Goal: Transaction & Acquisition: Subscribe to service/newsletter

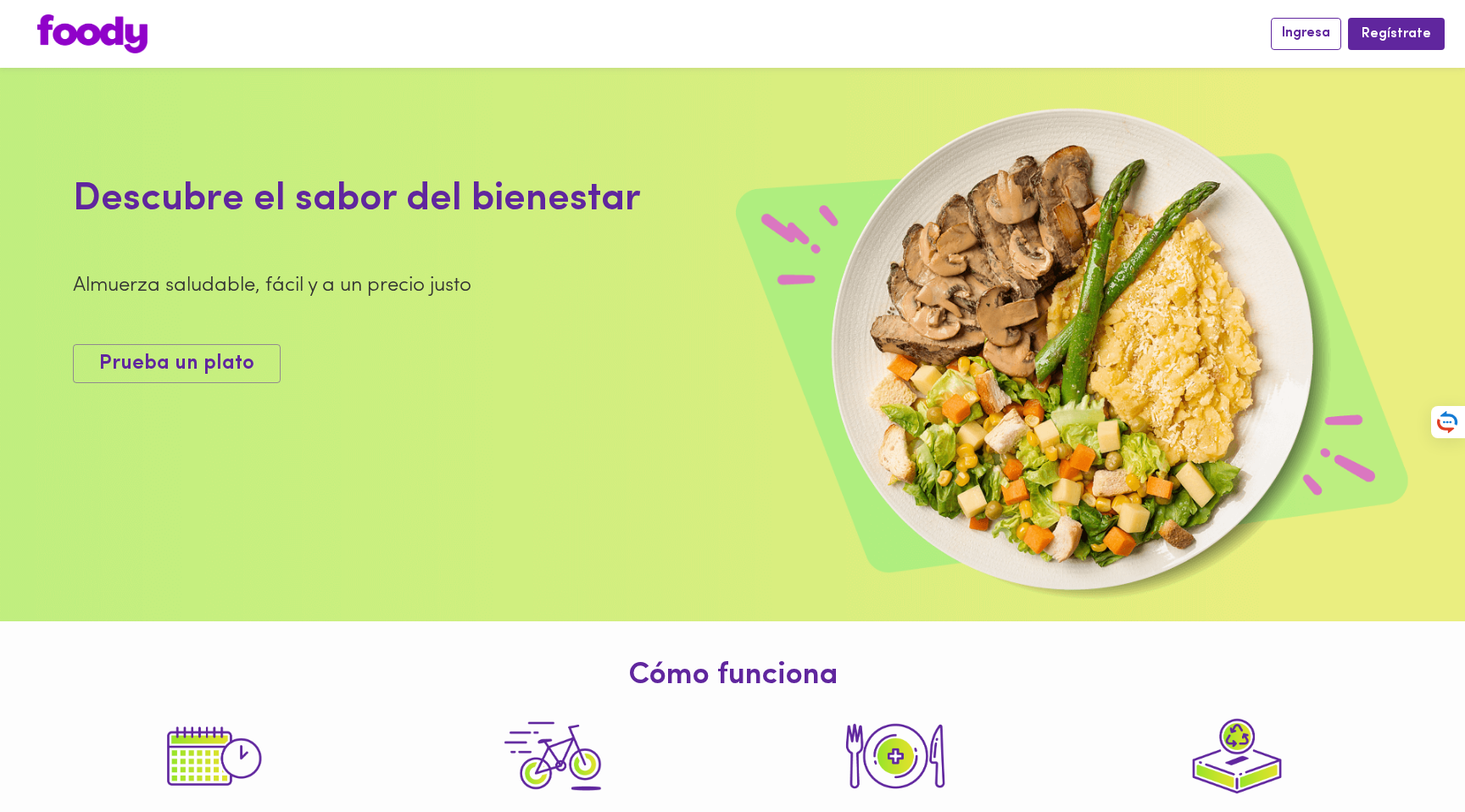
click at [1306, 33] on span "Ingresa" at bounding box center [1307, 33] width 49 height 17
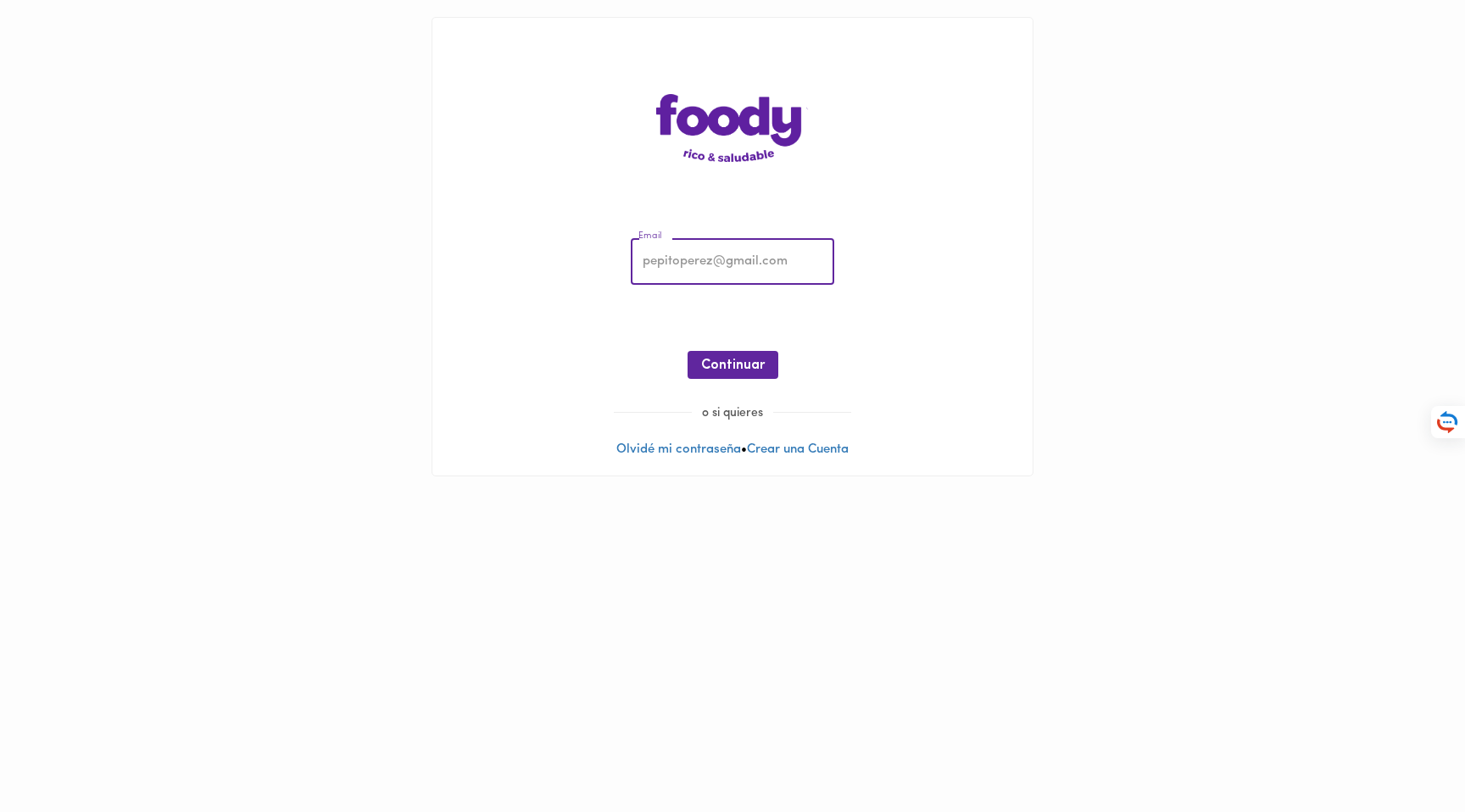
click at [713, 270] on input "email" at bounding box center [732, 262] width 203 height 47
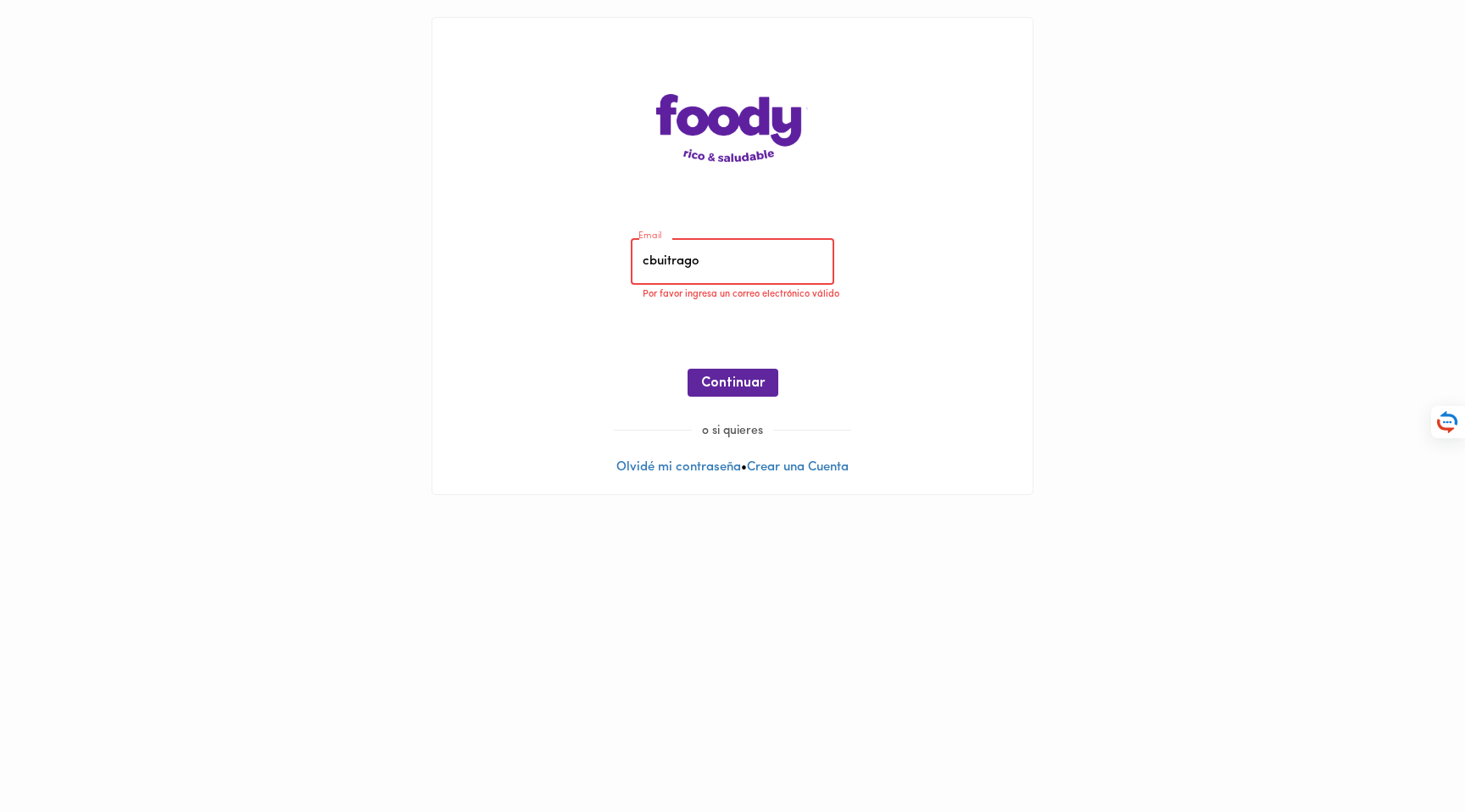
click at [724, 261] on input "cbuitrago" at bounding box center [732, 262] width 203 height 47
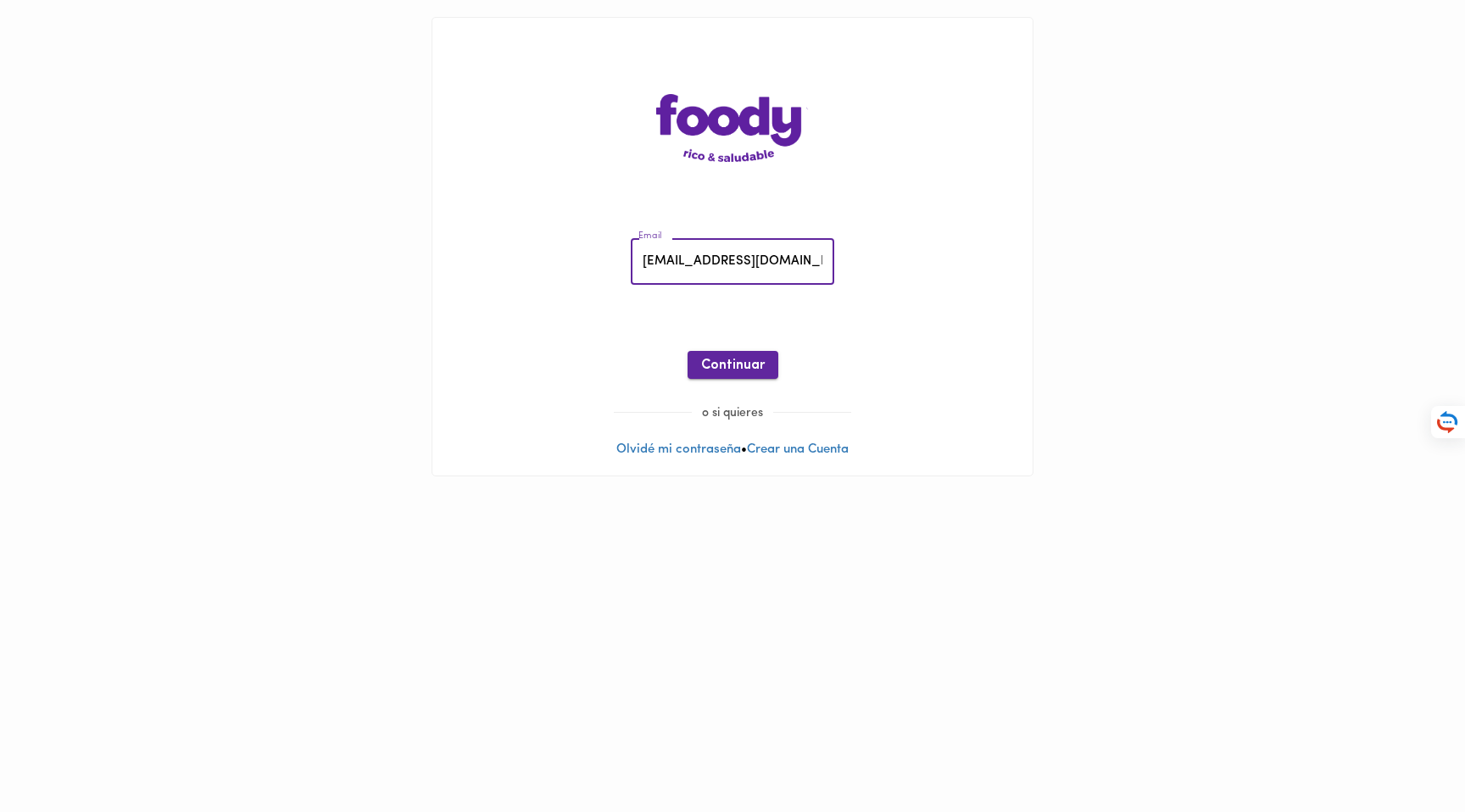
type input "cbuitrago@wearegennius.com"
click at [747, 353] on button "Continuar" at bounding box center [732, 364] width 90 height 28
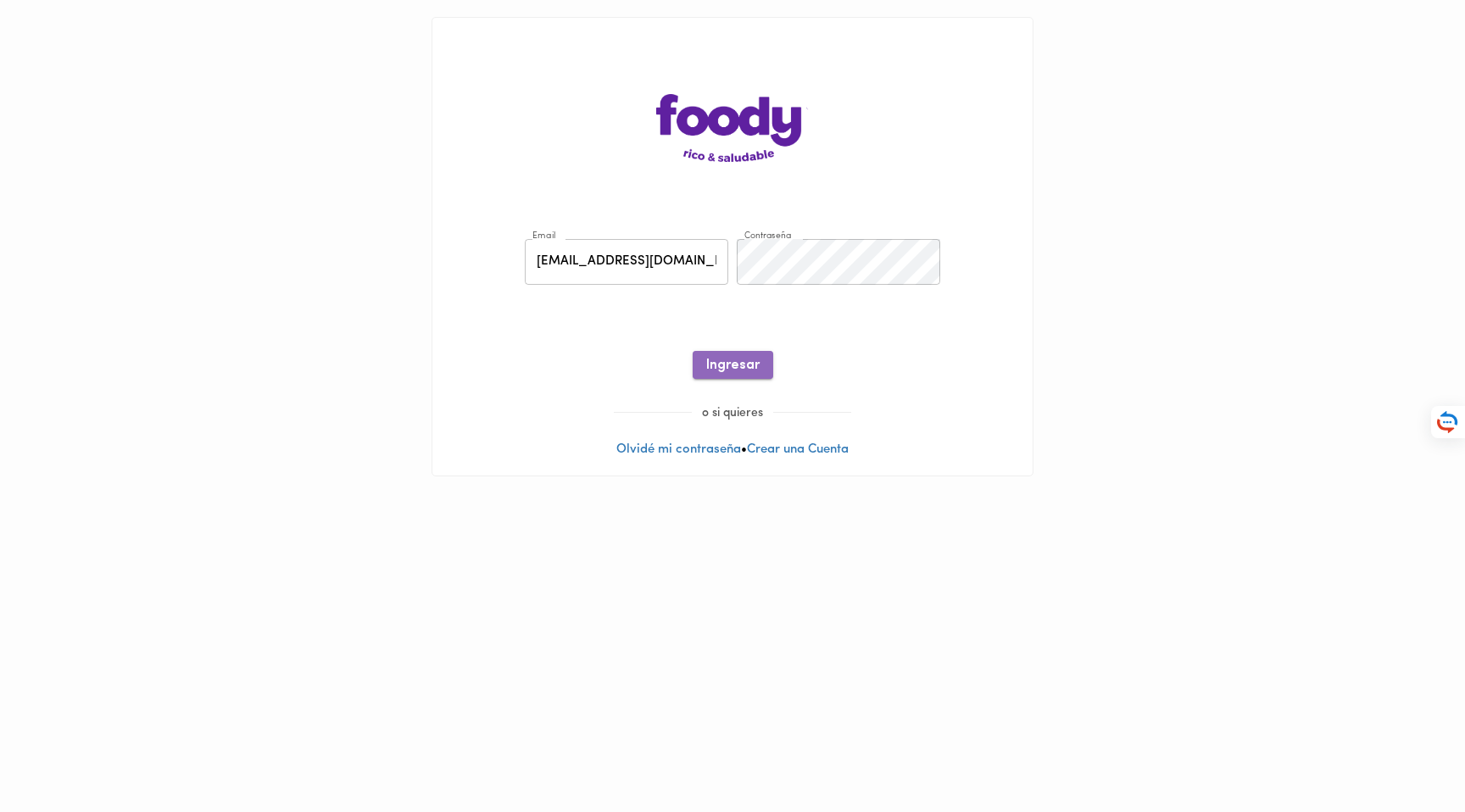
click at [729, 358] on span "Ingresar" at bounding box center [732, 365] width 53 height 17
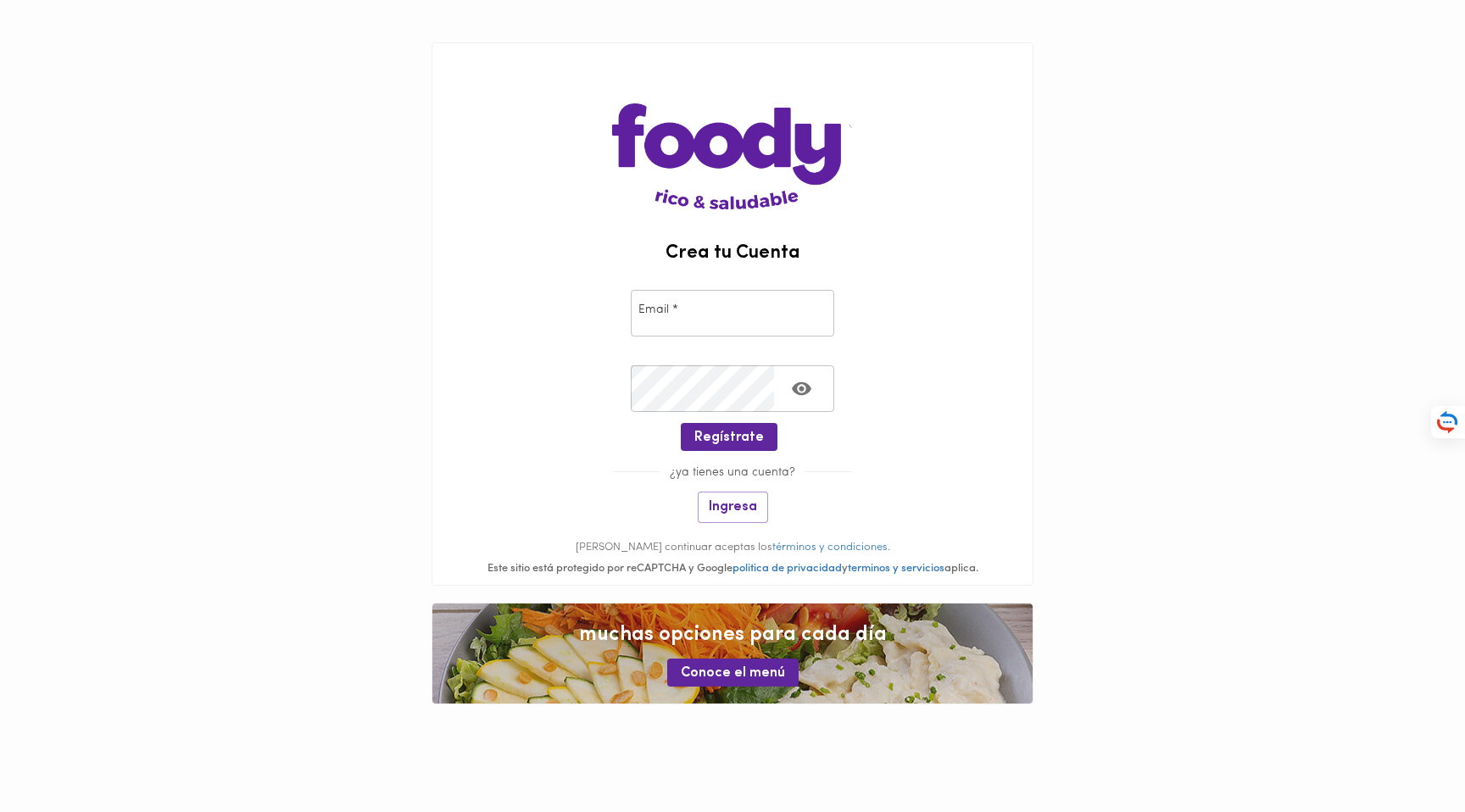
click at [1007, 343] on div "Email * Email *" at bounding box center [732, 310] width 600 height 76
drag, startPoint x: 720, startPoint y: 315, endPoint x: 973, endPoint y: 312, distance: 253.0
click at [729, 315] on input "email" at bounding box center [732, 314] width 203 height 47
drag, startPoint x: 1040, startPoint y: 313, endPoint x: 813, endPoint y: 317, distance: 227.0
click at [1039, 314] on div "Crea tu Cuenta Email * Email * Crear Contraseña * Crear Contraseña * Regístrate…" at bounding box center [732, 373] width 636 height 747
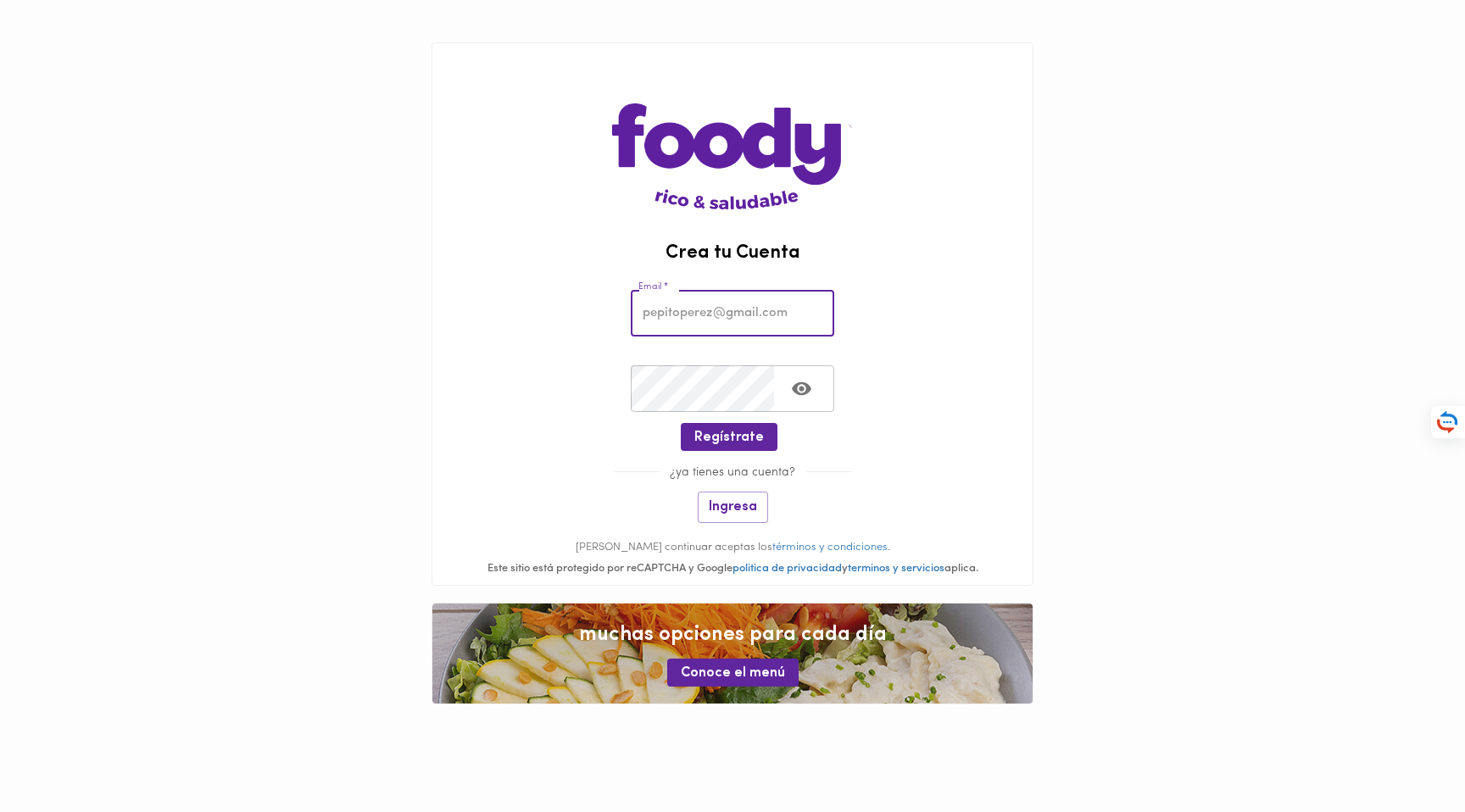
click at [795, 315] on input "email" at bounding box center [732, 314] width 203 height 47
drag, startPoint x: 788, startPoint y: 315, endPoint x: 824, endPoint y: 310, distance: 36.3
click at [788, 315] on input "email" at bounding box center [732, 314] width 203 height 47
click at [983, 282] on div "Email * Email *" at bounding box center [732, 310] width 600 height 76
click at [396, 179] on main "Crea tu Cuenta Email * Email * Crear Contraseña * Crear Contraseña * Regístrate…" at bounding box center [732, 373] width 1465 height 747
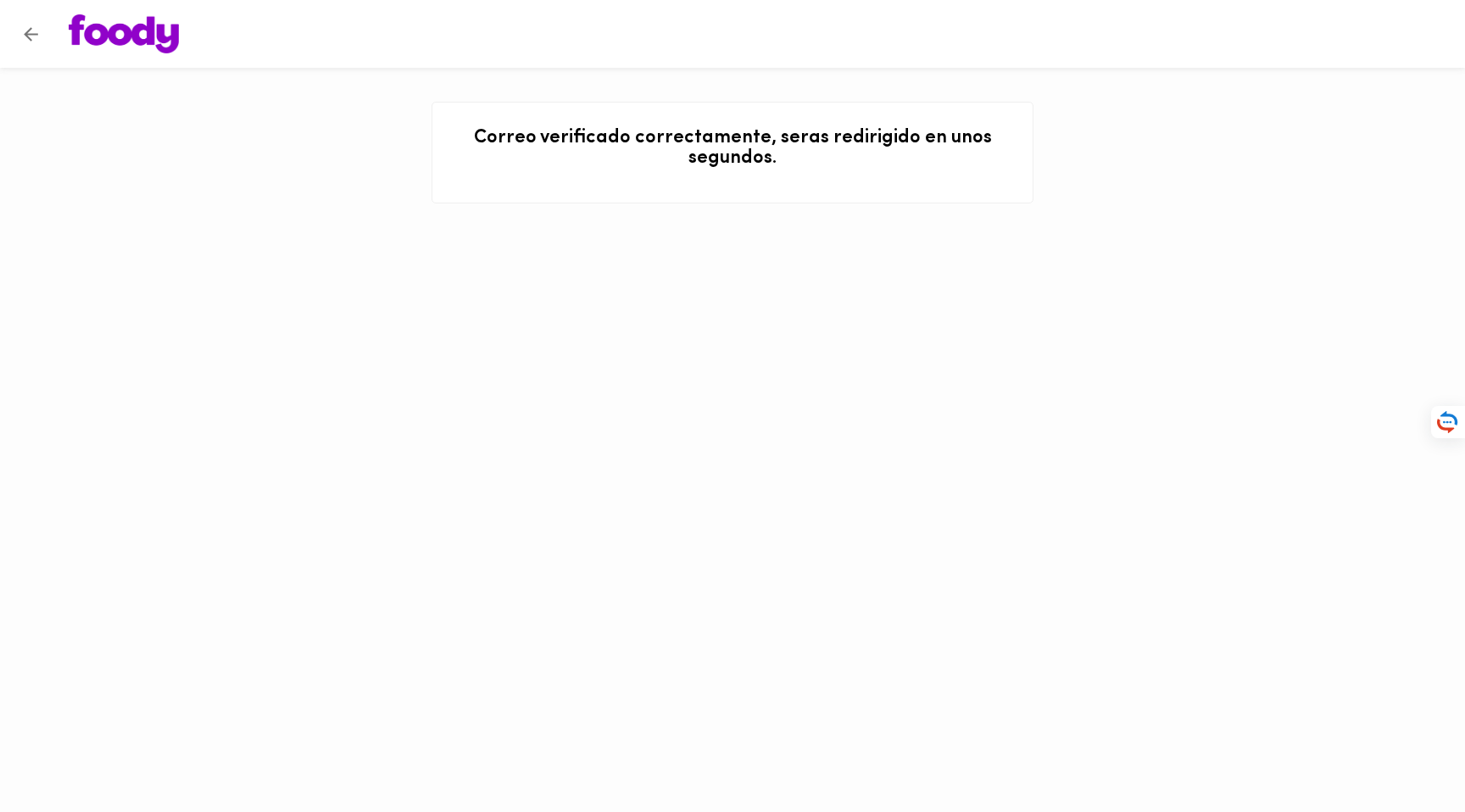
click at [26, 37] on icon "Volver" at bounding box center [30, 34] width 15 height 15
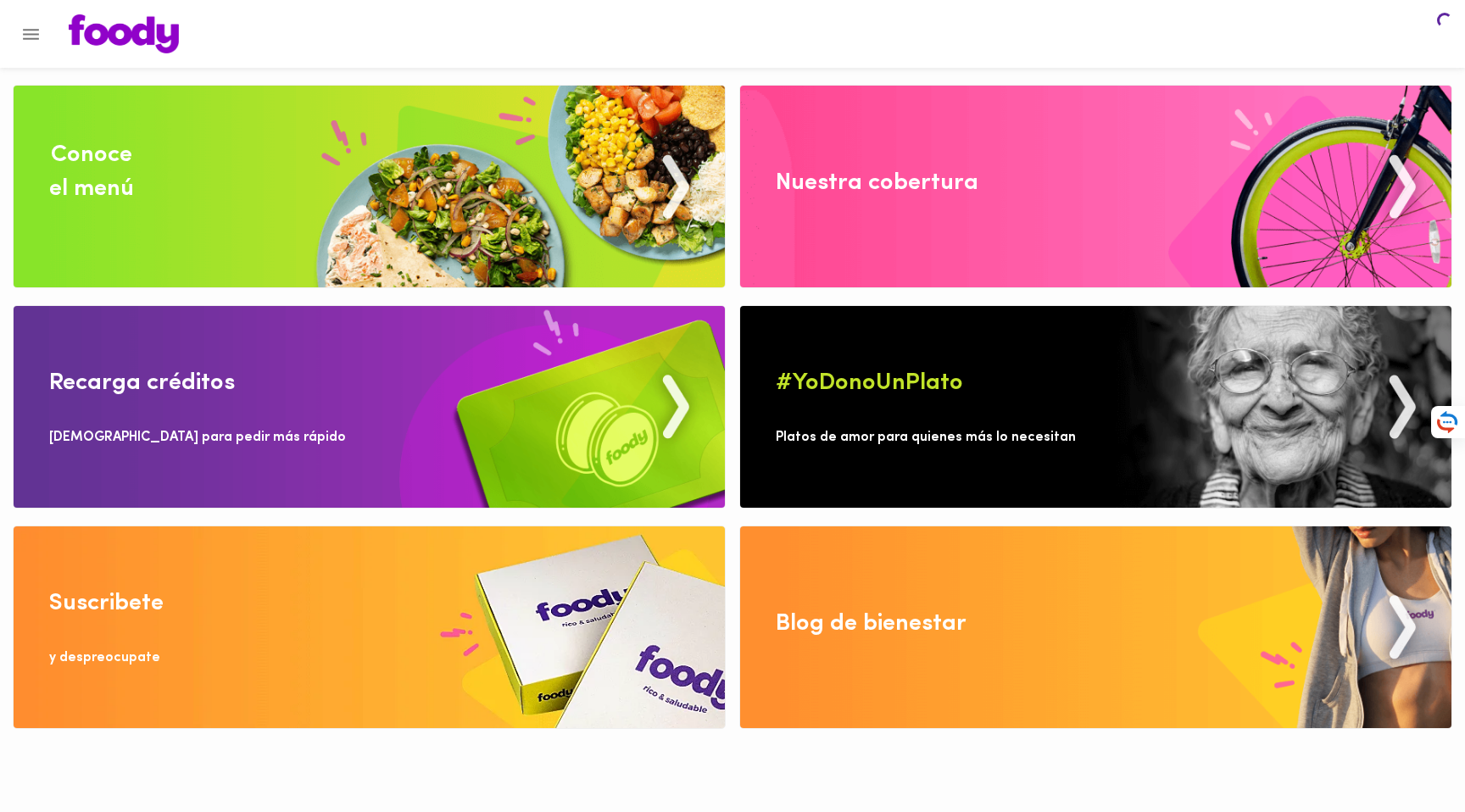
click at [51, 40] on div at bounding box center [732, 34] width 1465 height 68
click at [29, 37] on icon "Menu" at bounding box center [31, 34] width 17 height 11
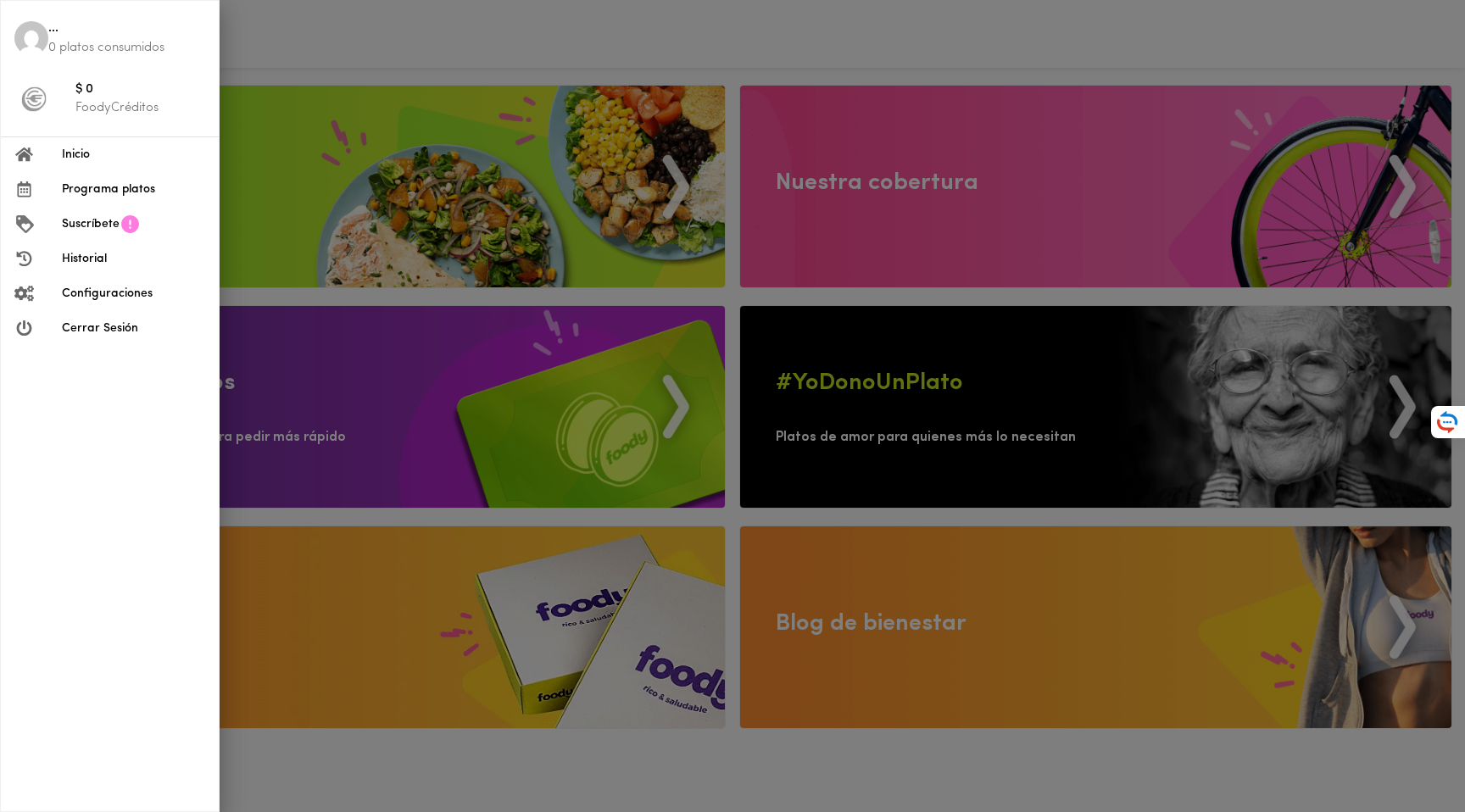
click at [252, 37] on div at bounding box center [732, 406] width 1465 height 812
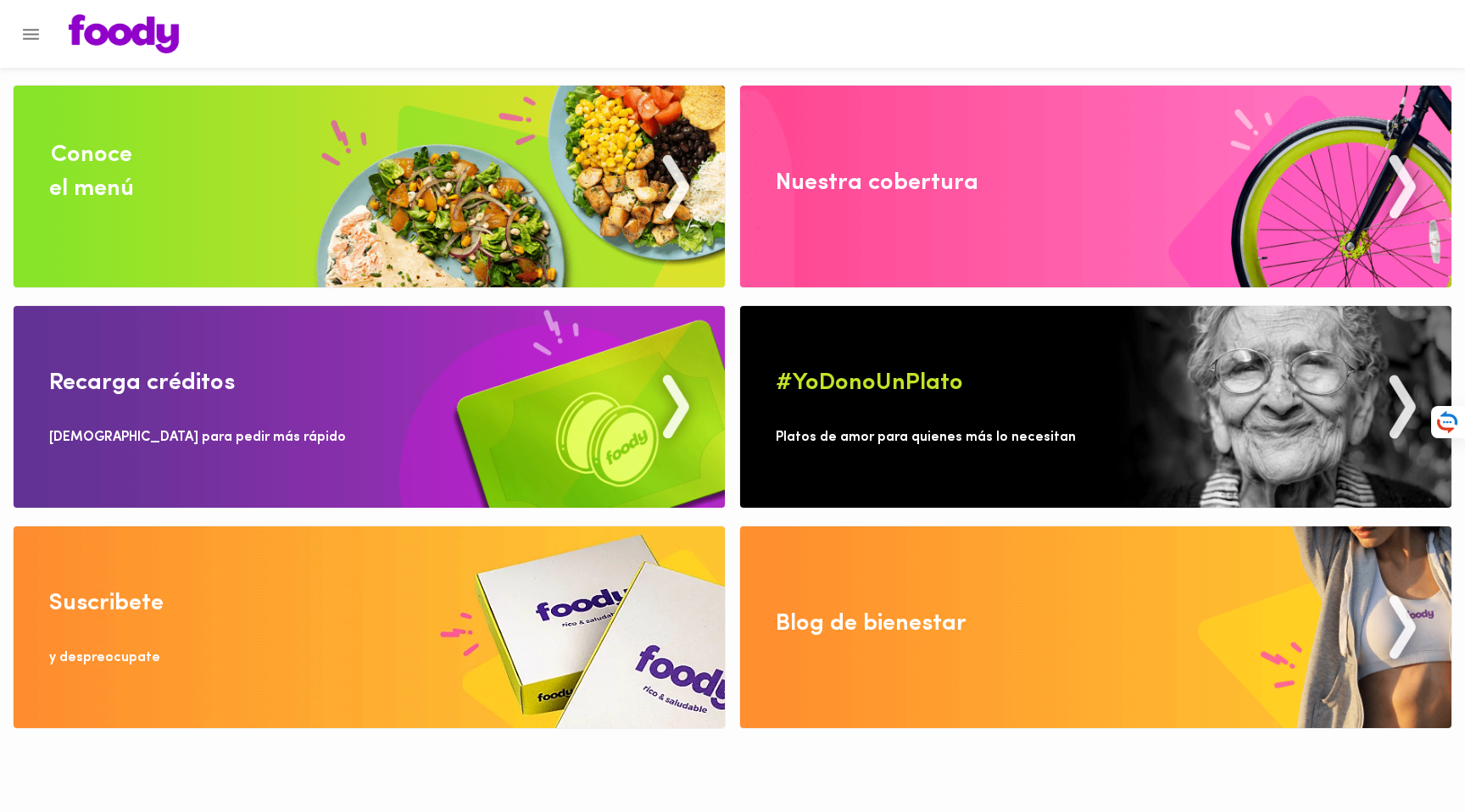
click at [110, 36] on img at bounding box center [123, 34] width 110 height 39
click at [23, 35] on icon "Menu" at bounding box center [31, 34] width 21 height 21
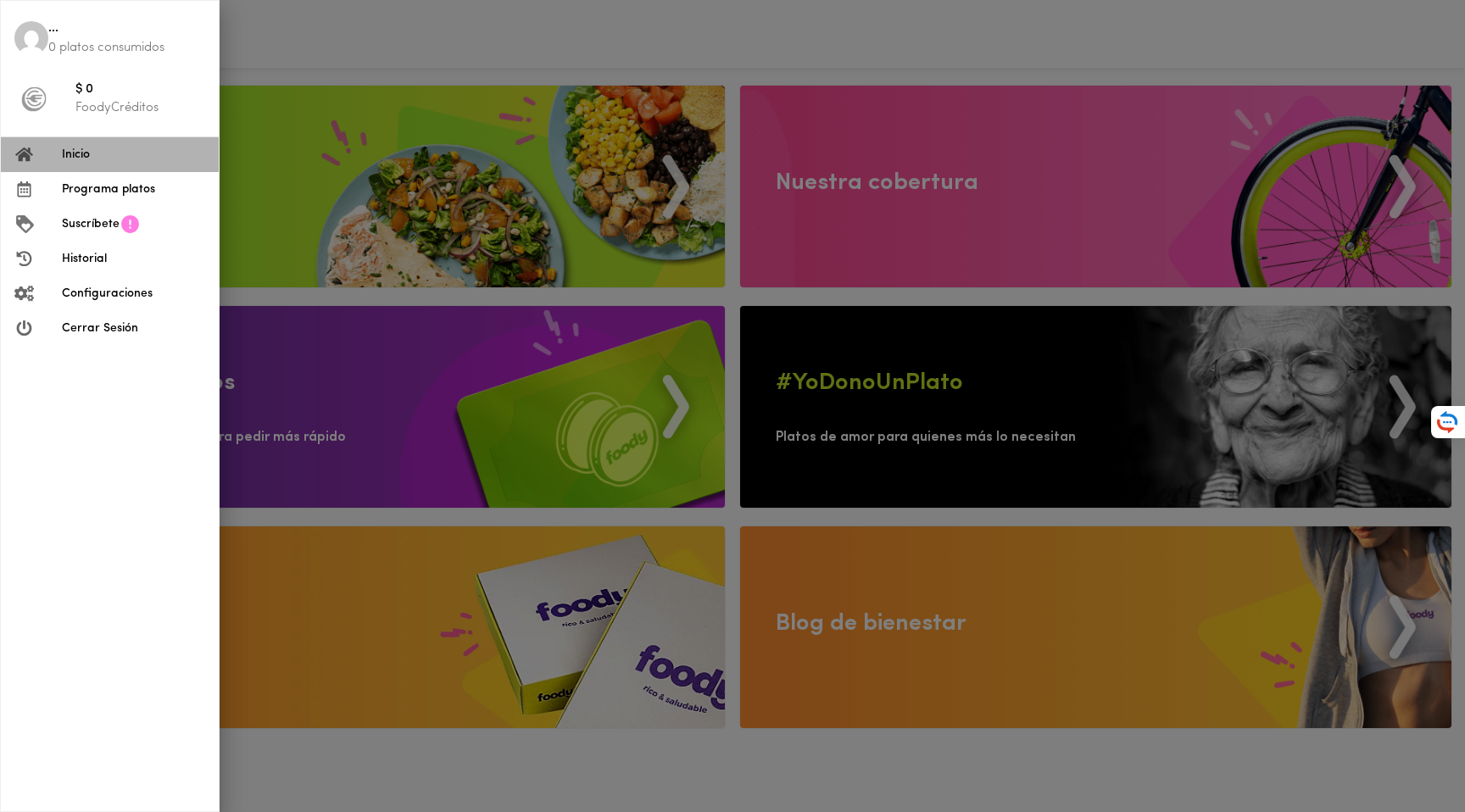
click at [90, 158] on span "Inicio" at bounding box center [134, 154] width 144 height 17
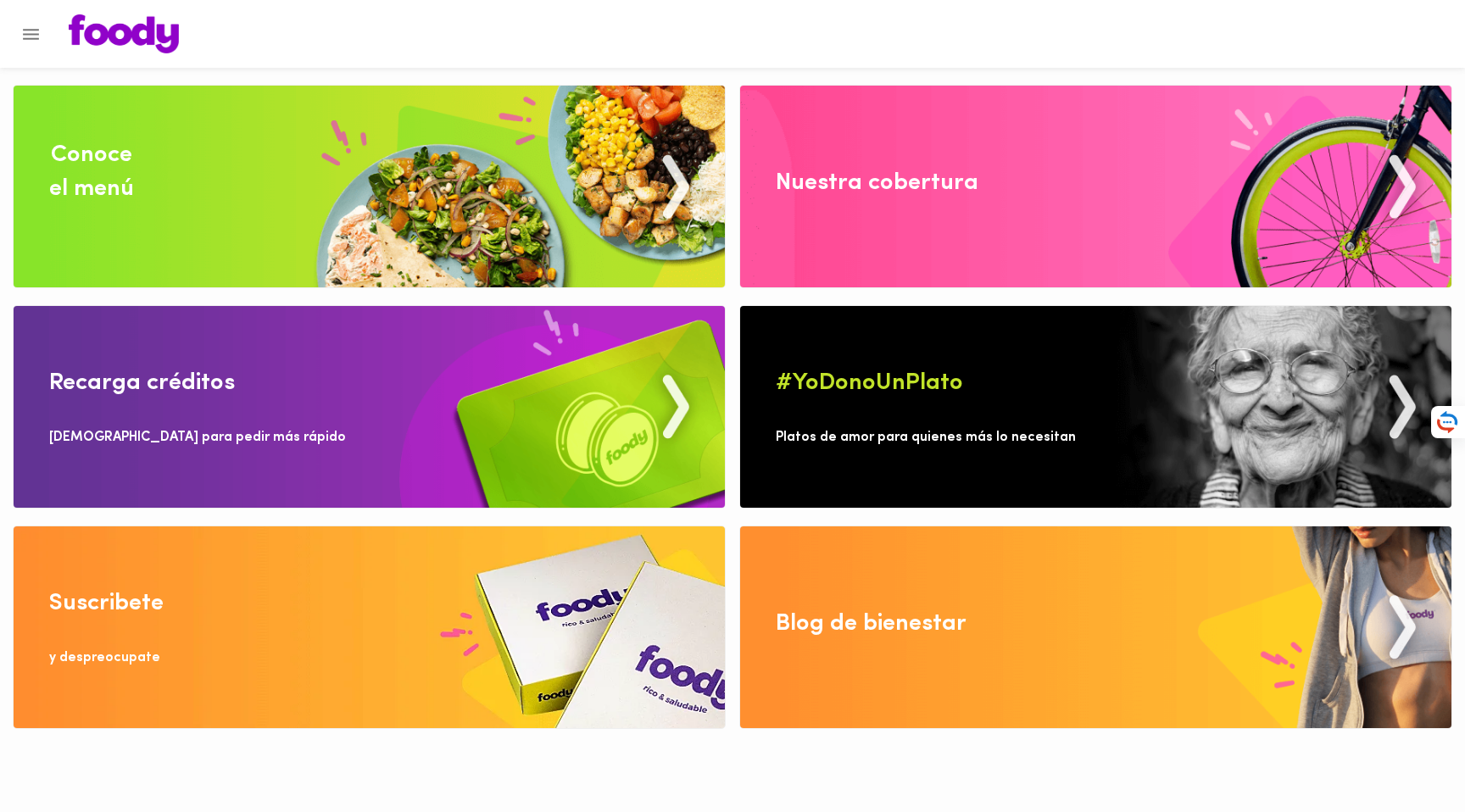
click at [24, 37] on icon "Menu" at bounding box center [31, 34] width 21 height 21
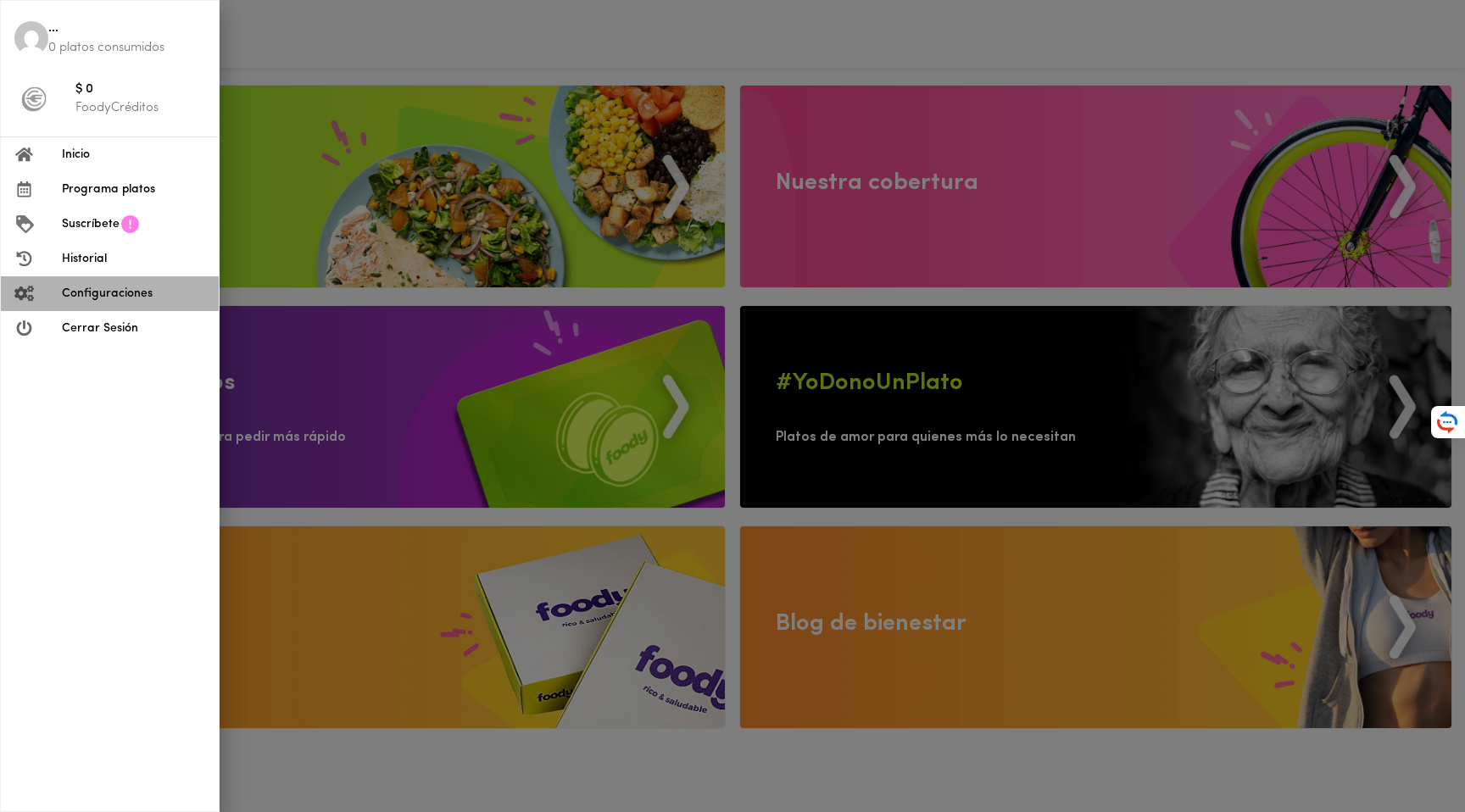
click at [86, 294] on span "Configuraciones" at bounding box center [134, 293] width 144 height 17
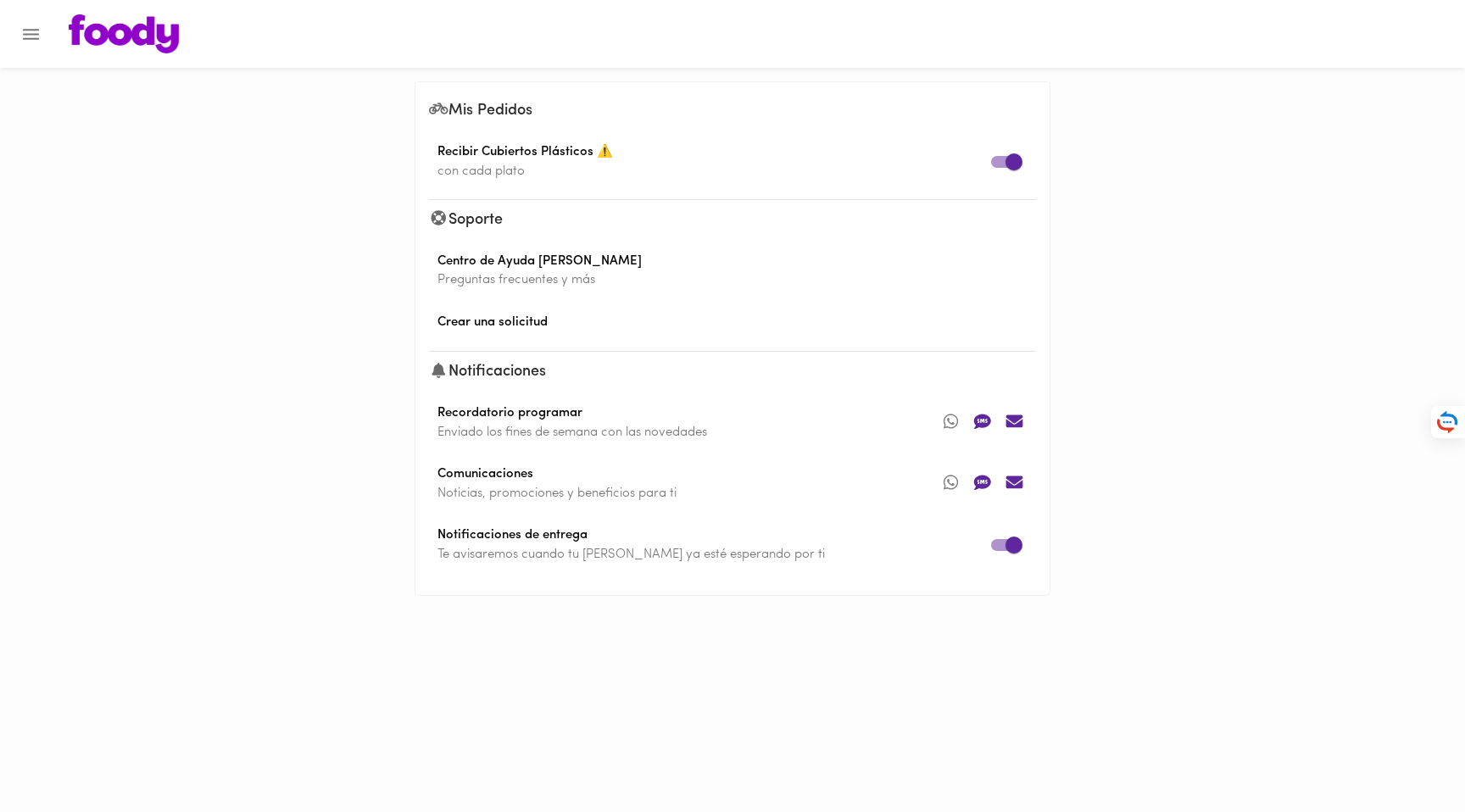
click at [1015, 163] on input "checkbox" at bounding box center [1014, 161] width 97 height 32
checkbox input "false"
click at [105, 35] on img at bounding box center [123, 34] width 110 height 39
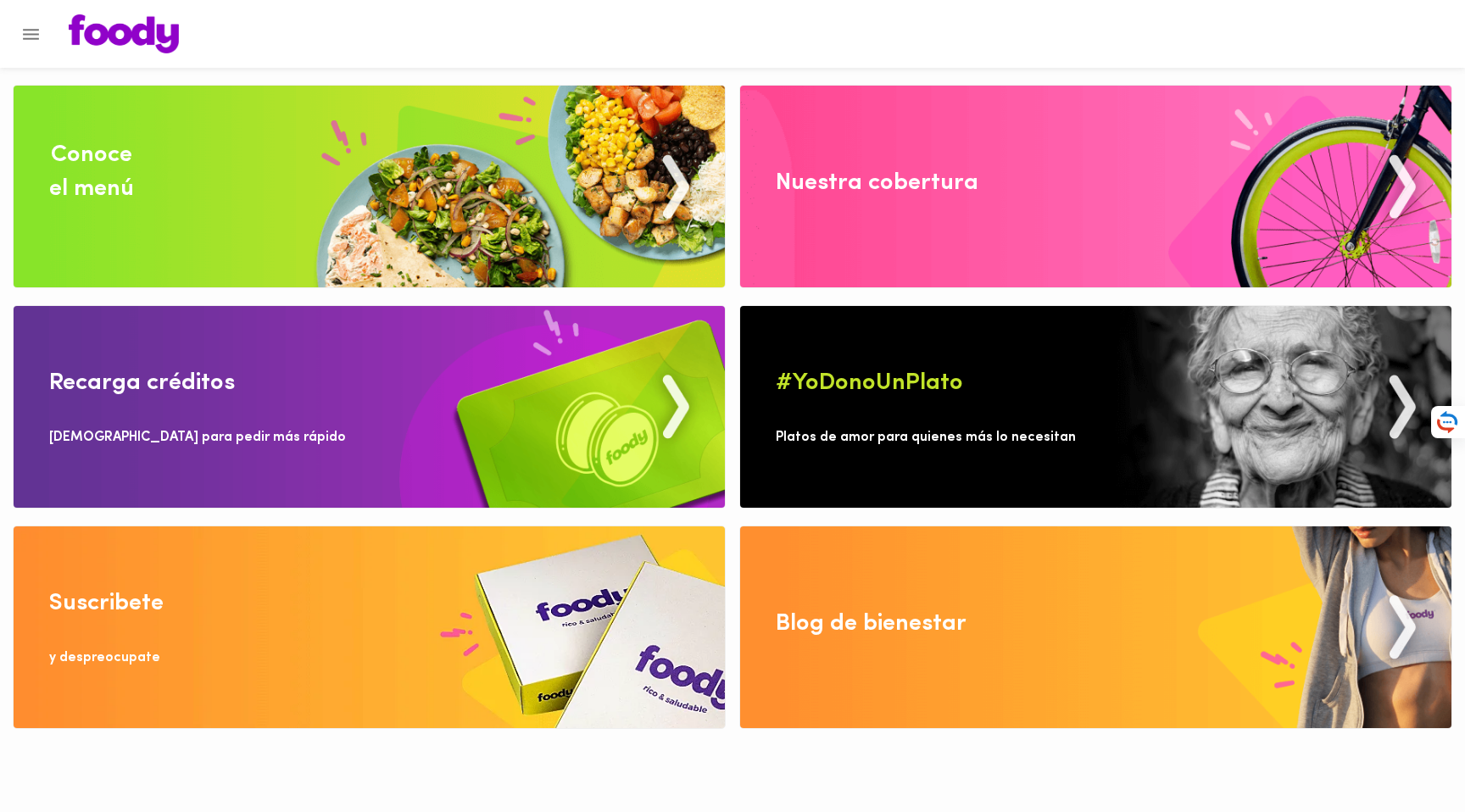
click at [36, 36] on icon "Menu" at bounding box center [31, 34] width 21 height 21
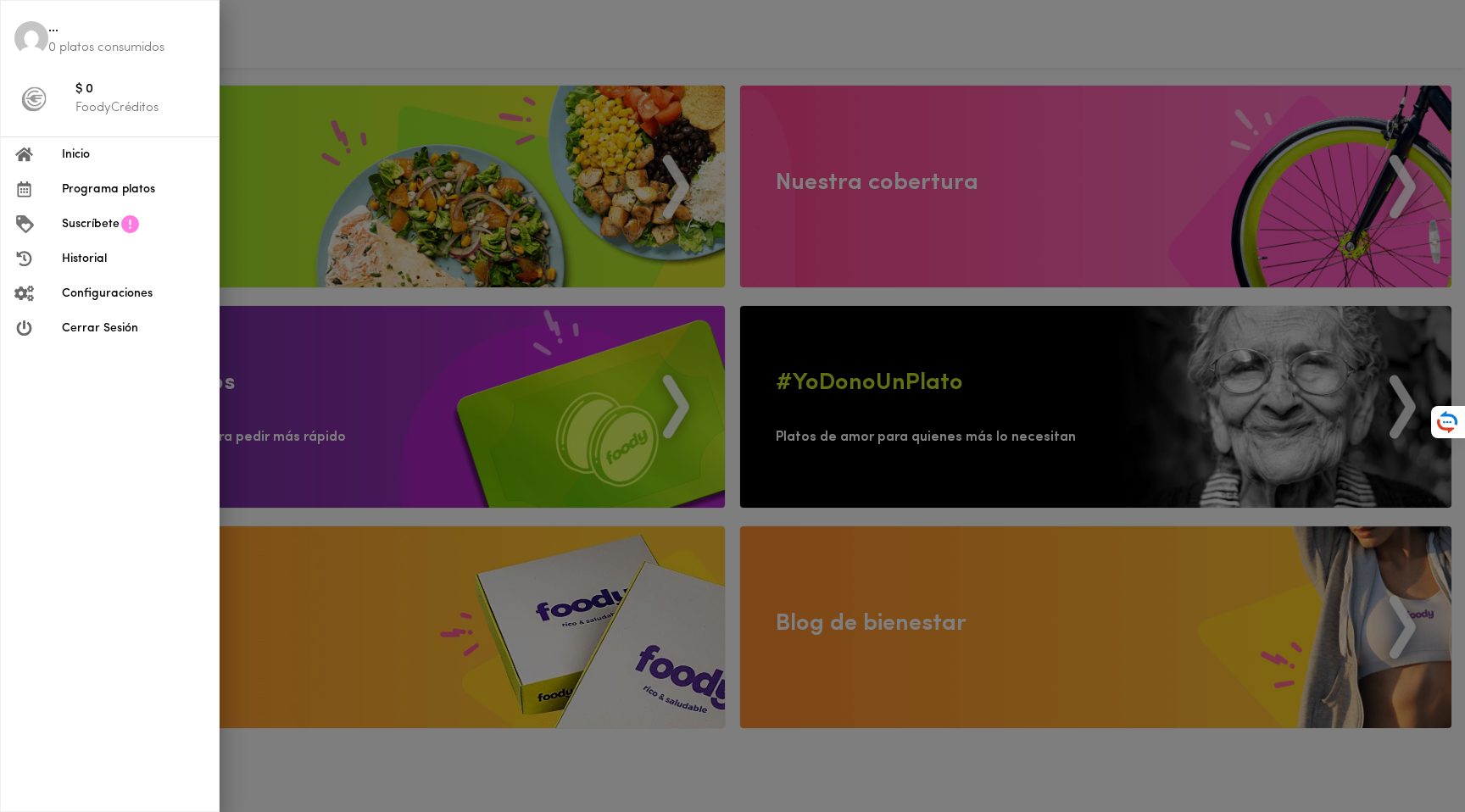
click at [76, 149] on span "Inicio" at bounding box center [134, 154] width 144 height 17
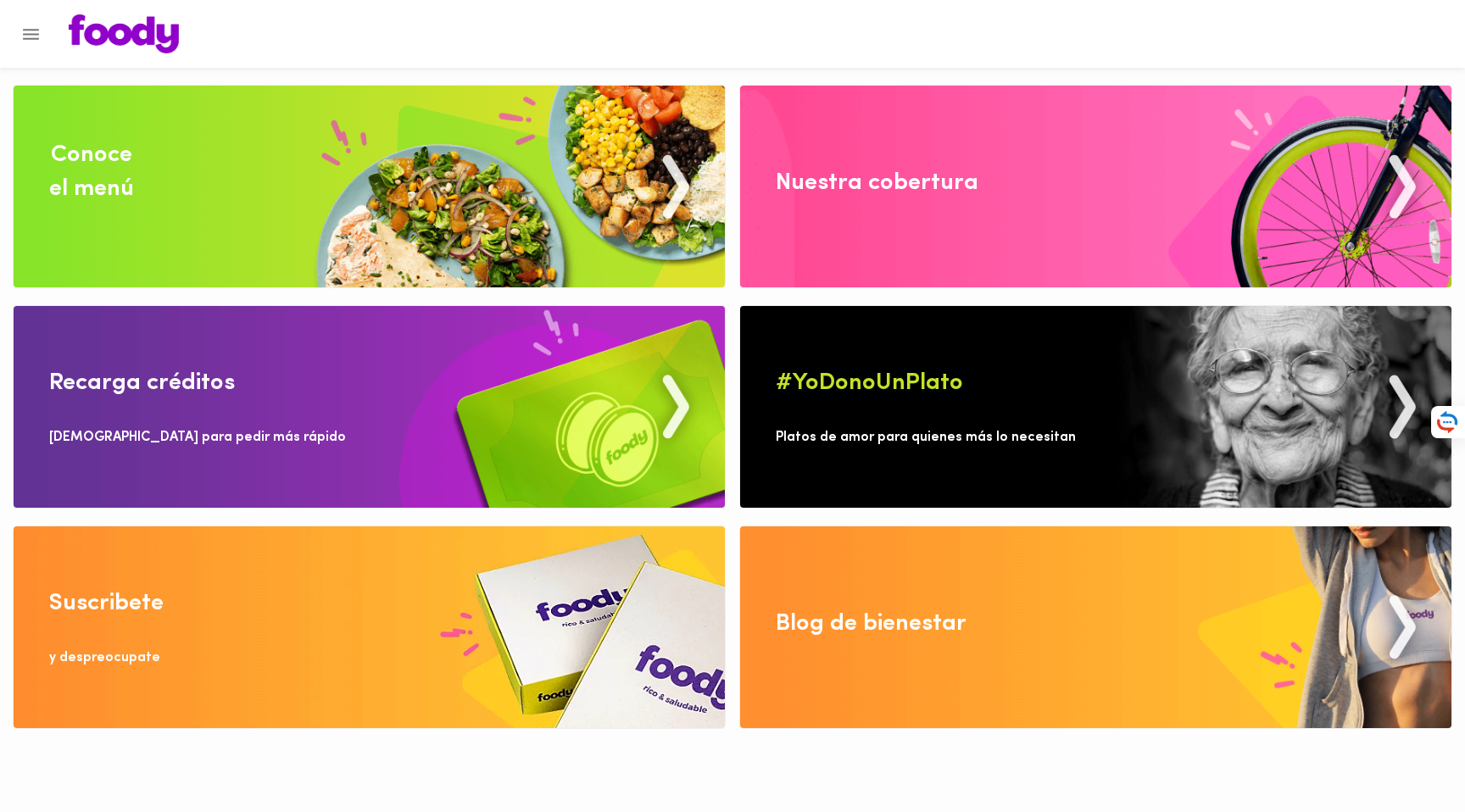
click at [32, 36] on icon "Menu" at bounding box center [31, 34] width 21 height 21
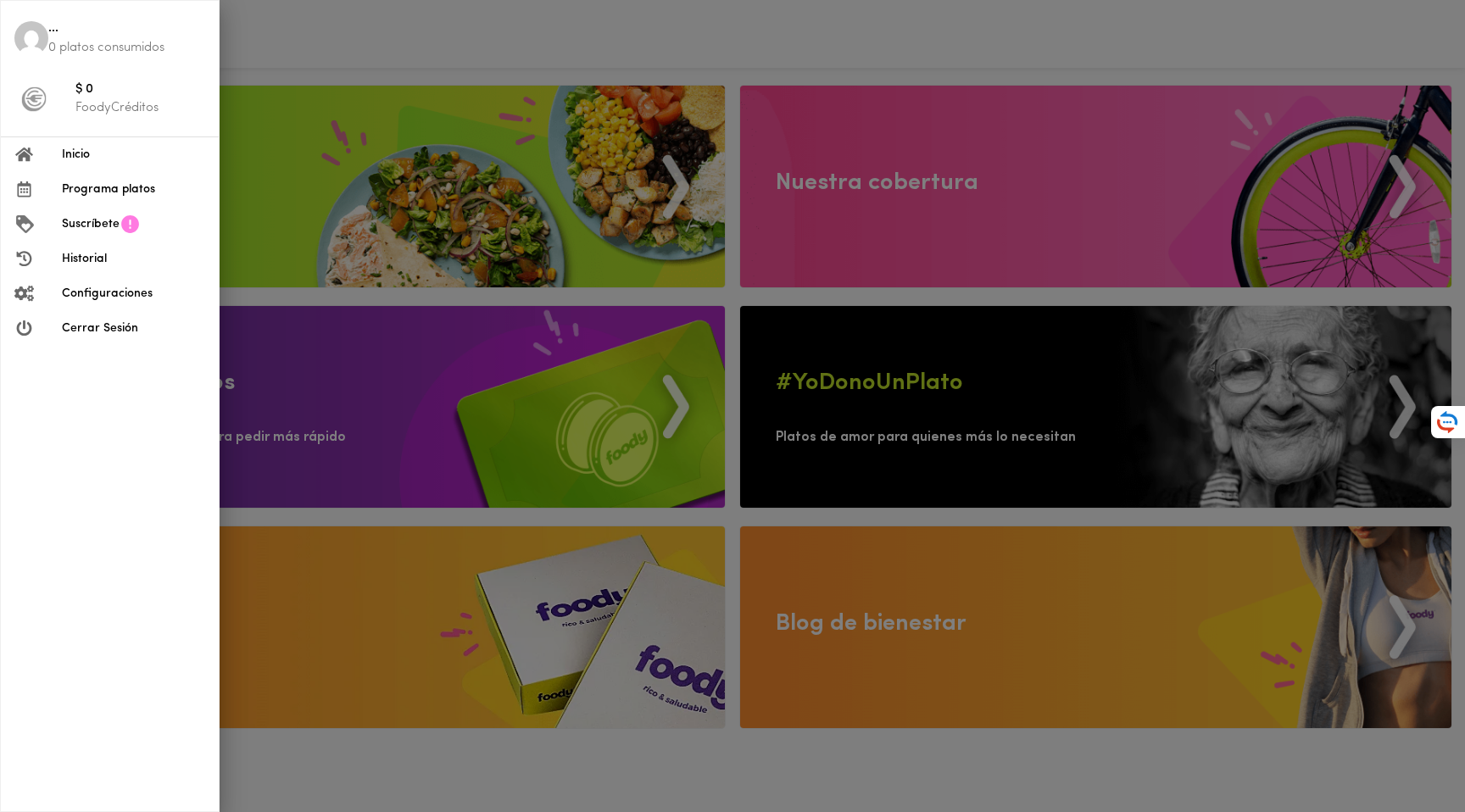
click at [50, 31] on span "..." at bounding box center [126, 29] width 156 height 19
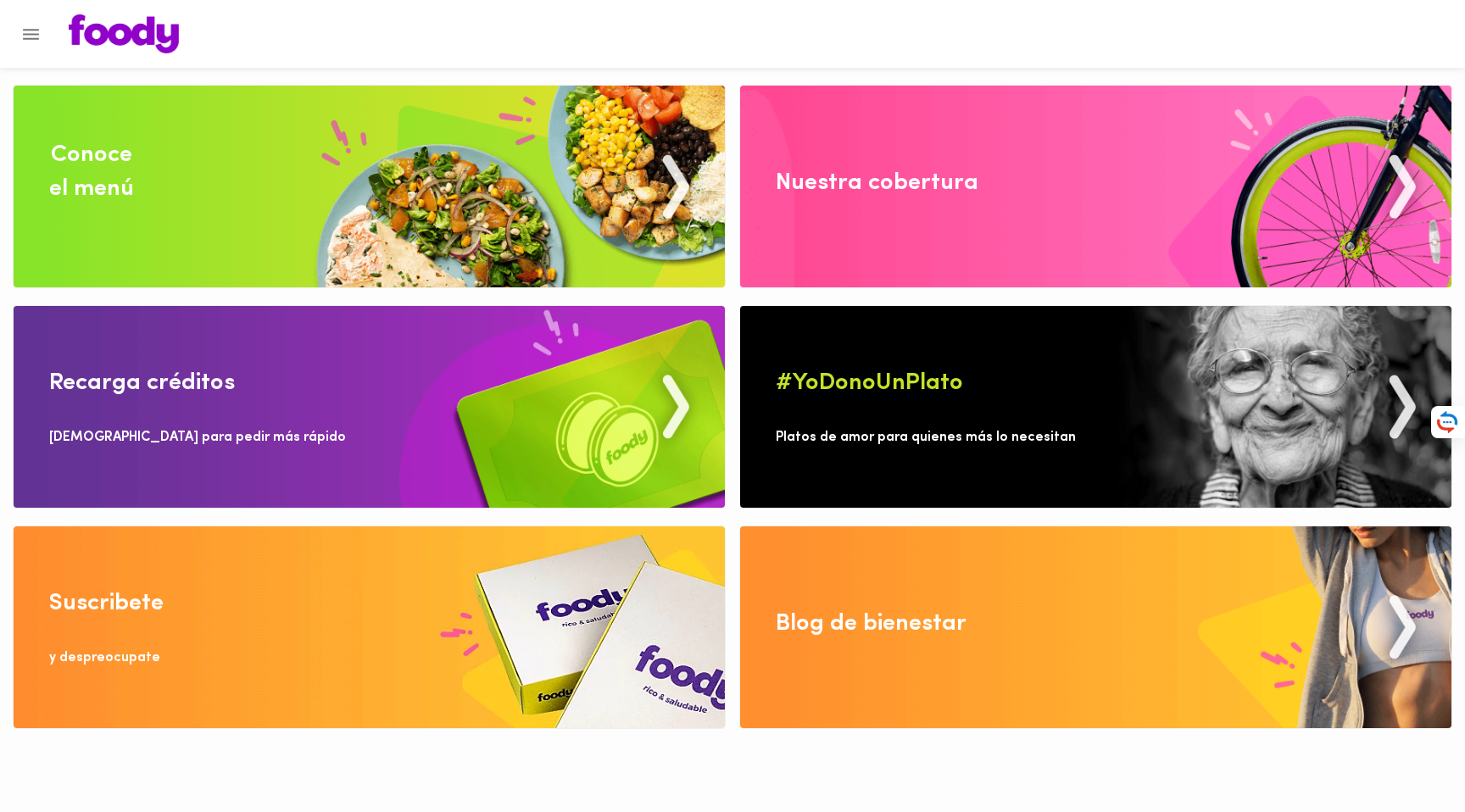
click at [482, 55] on div at bounding box center [732, 34] width 1465 height 68
click at [39, 34] on icon "Menu" at bounding box center [31, 34] width 21 height 21
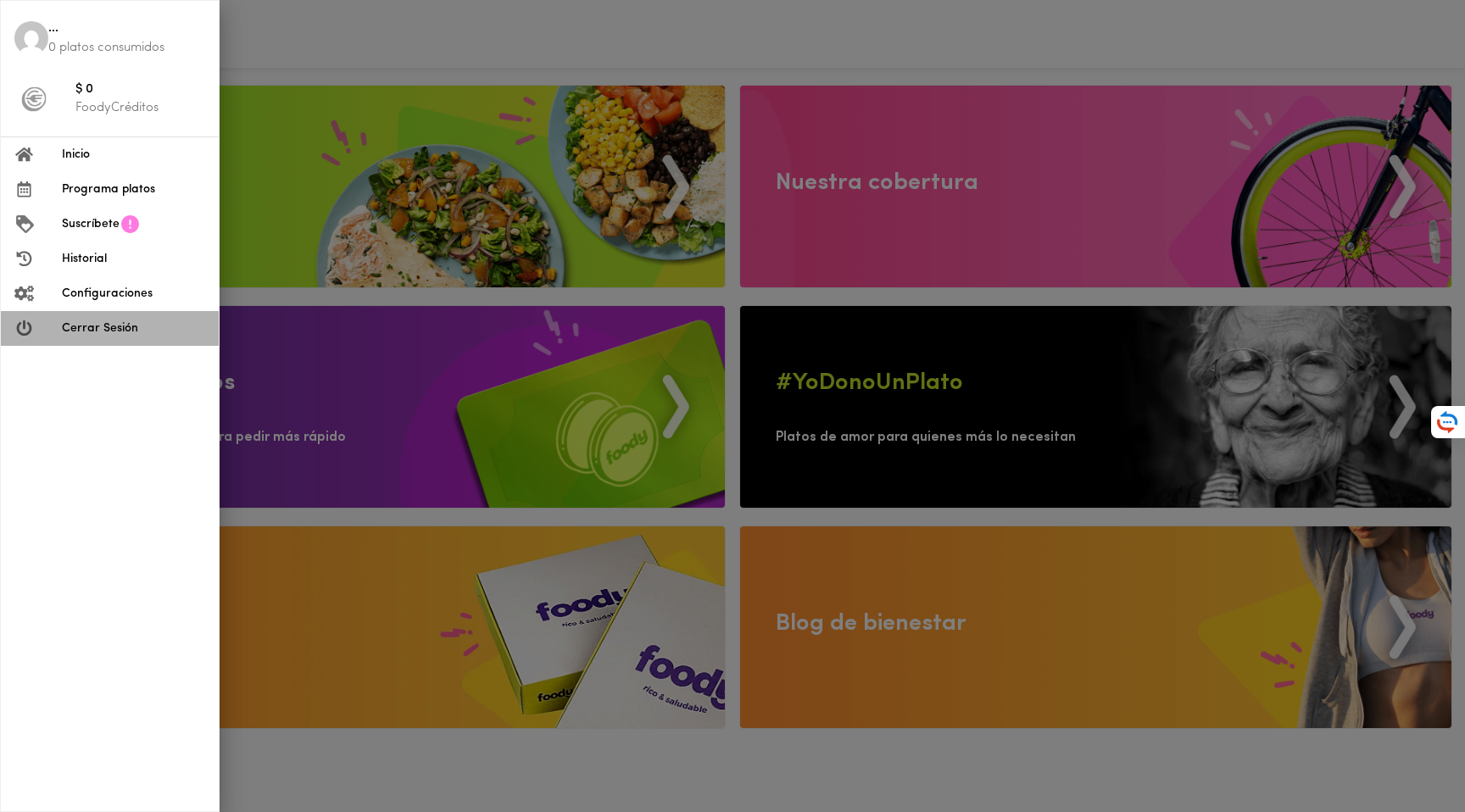
click at [105, 322] on span "Cerrar Sesión" at bounding box center [134, 328] width 144 height 17
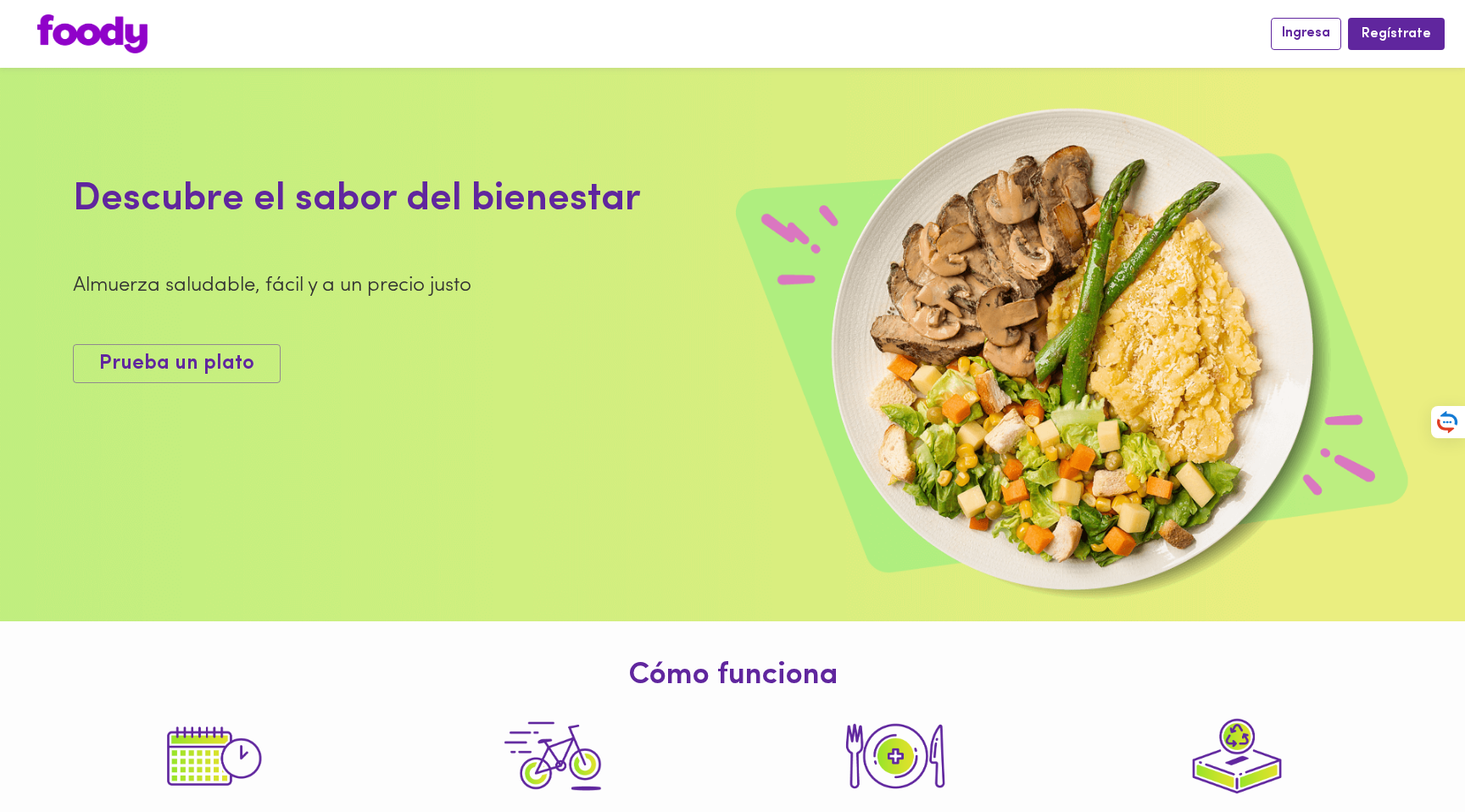
click at [1316, 28] on span "Ingresa" at bounding box center [1307, 33] width 49 height 17
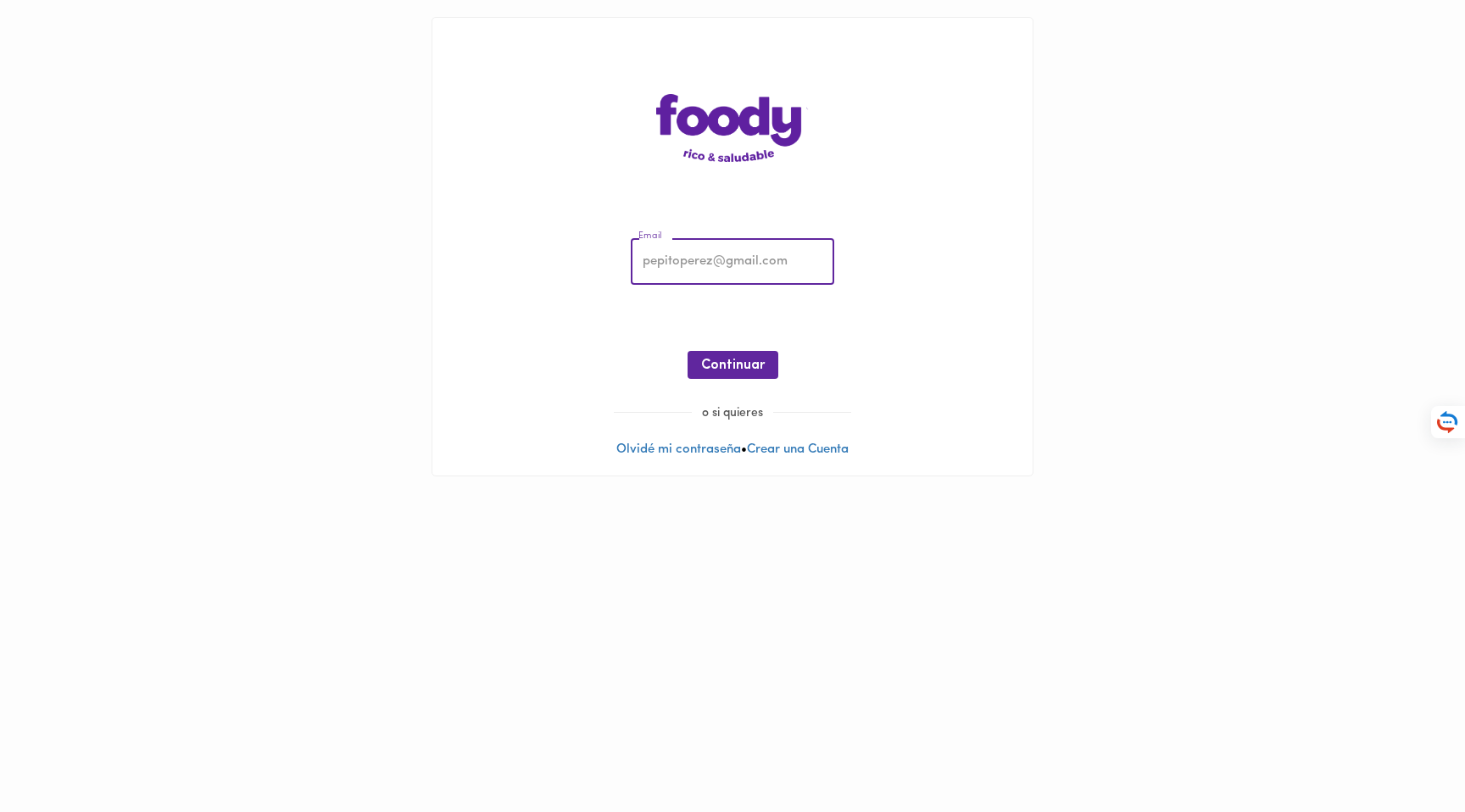
click at [678, 262] on input "email" at bounding box center [732, 262] width 203 height 47
click at [745, 362] on span "Continuar" at bounding box center [732, 365] width 63 height 17
click at [756, 261] on input "[EMAIL_ADDRESS][DOMAIN_NAME]" at bounding box center [732, 262] width 203 height 47
type input "[EMAIL_ADDRESS][DOMAIN_NAME]"
click at [739, 363] on span "Continuar" at bounding box center [732, 365] width 63 height 17
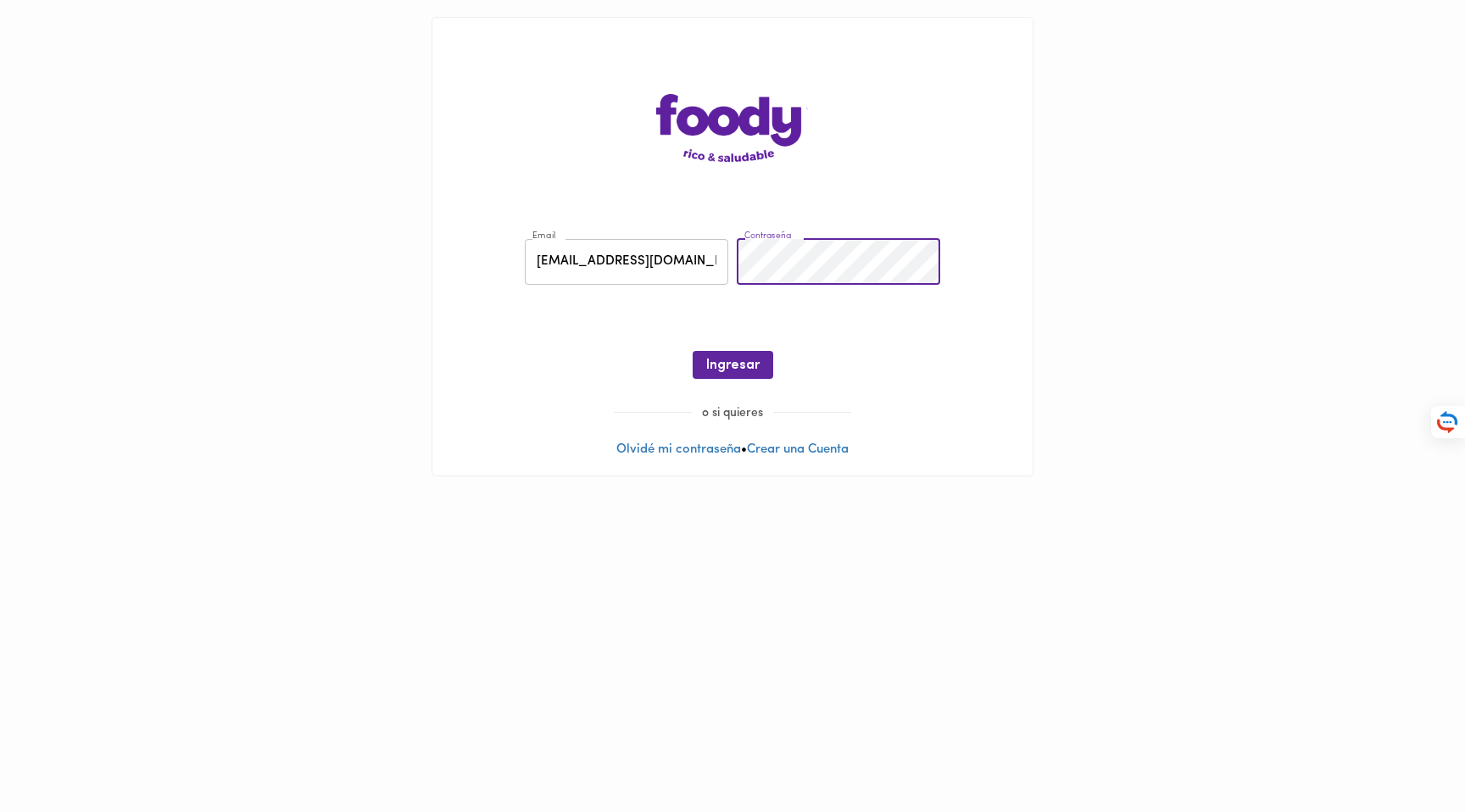
click at [753, 366] on span "Ingresar" at bounding box center [732, 365] width 53 height 17
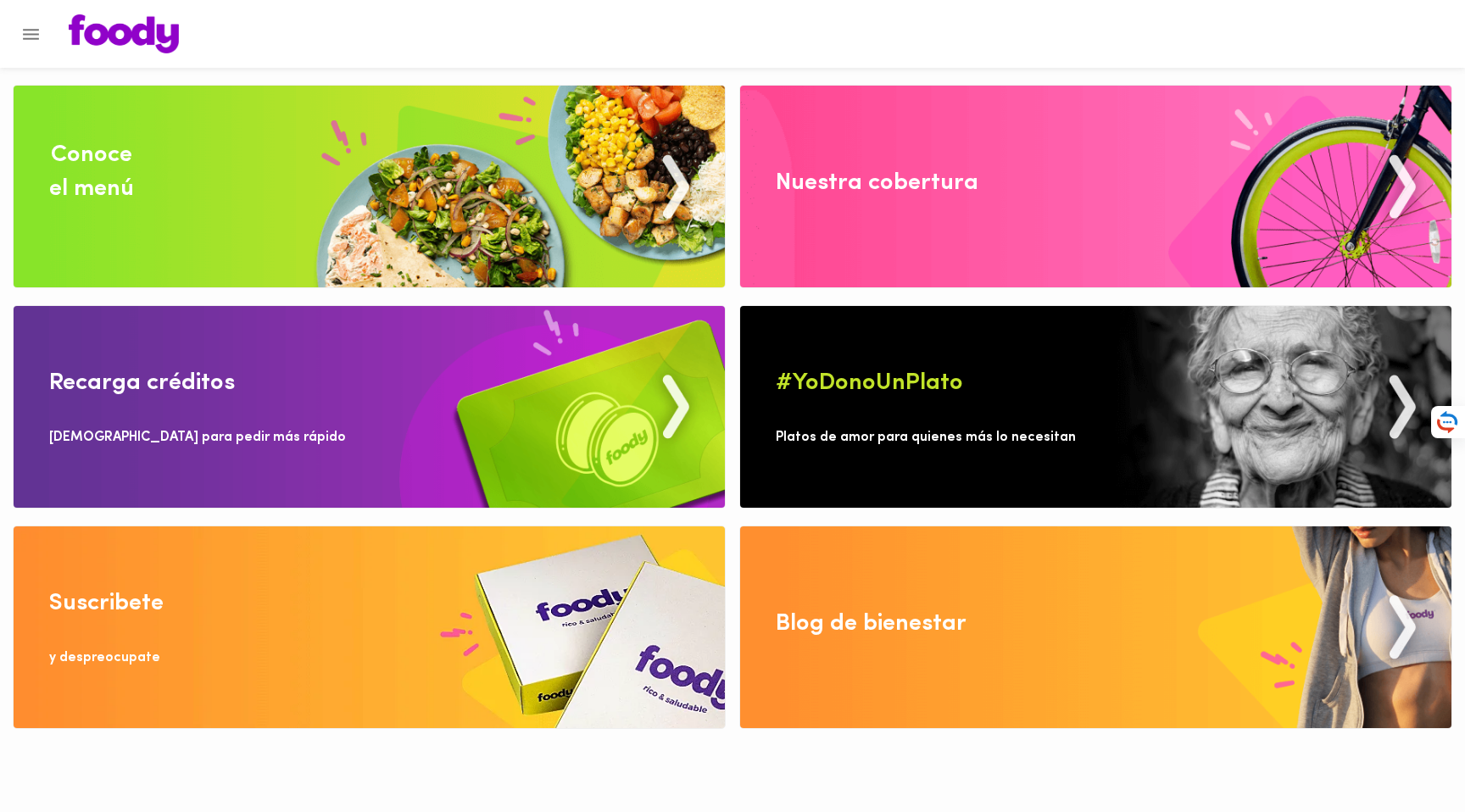
click at [32, 39] on icon "Menu" at bounding box center [31, 34] width 21 height 21
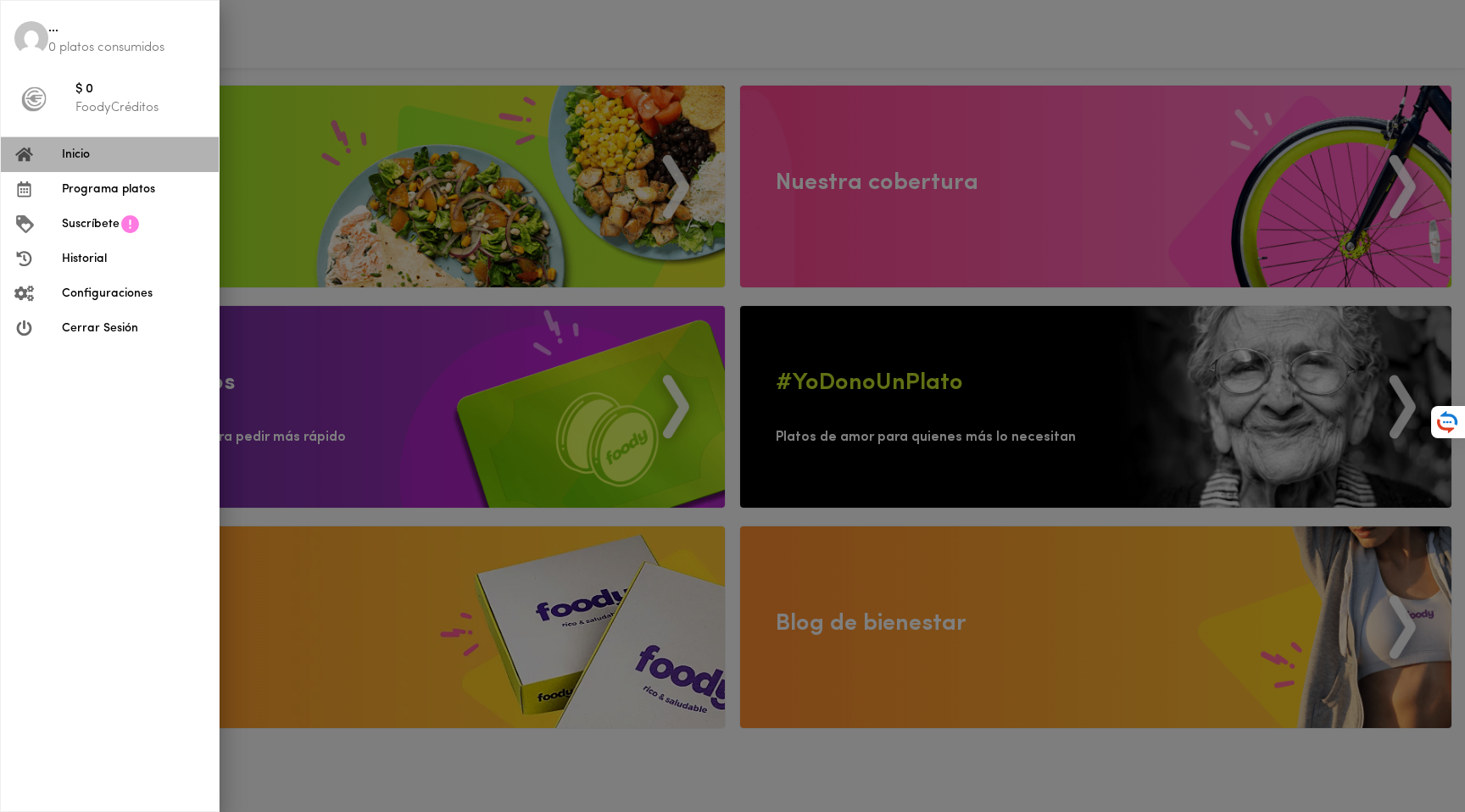
click at [84, 151] on span "Inicio" at bounding box center [134, 154] width 144 height 17
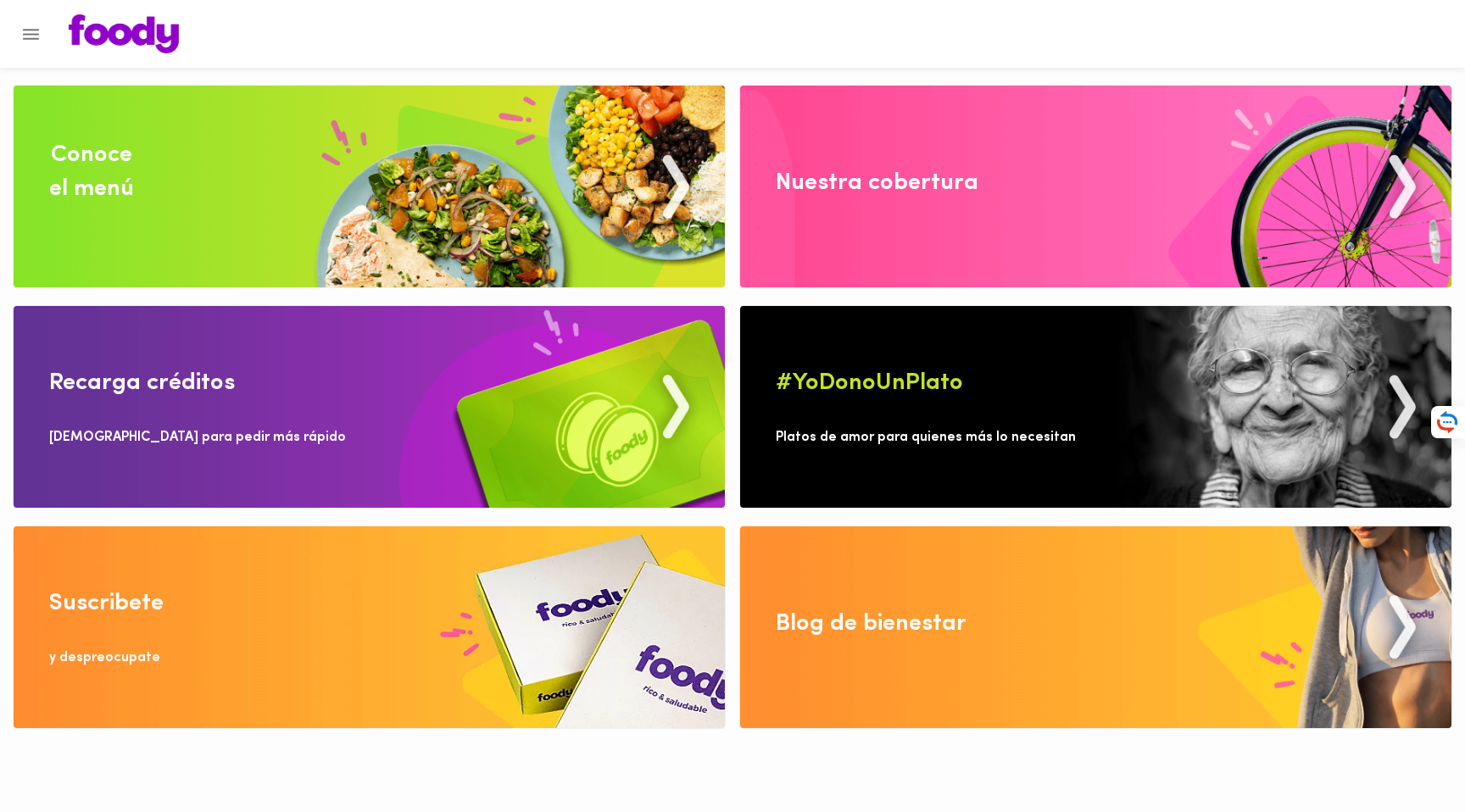
click at [18, 28] on button "Menu" at bounding box center [30, 34] width 42 height 42
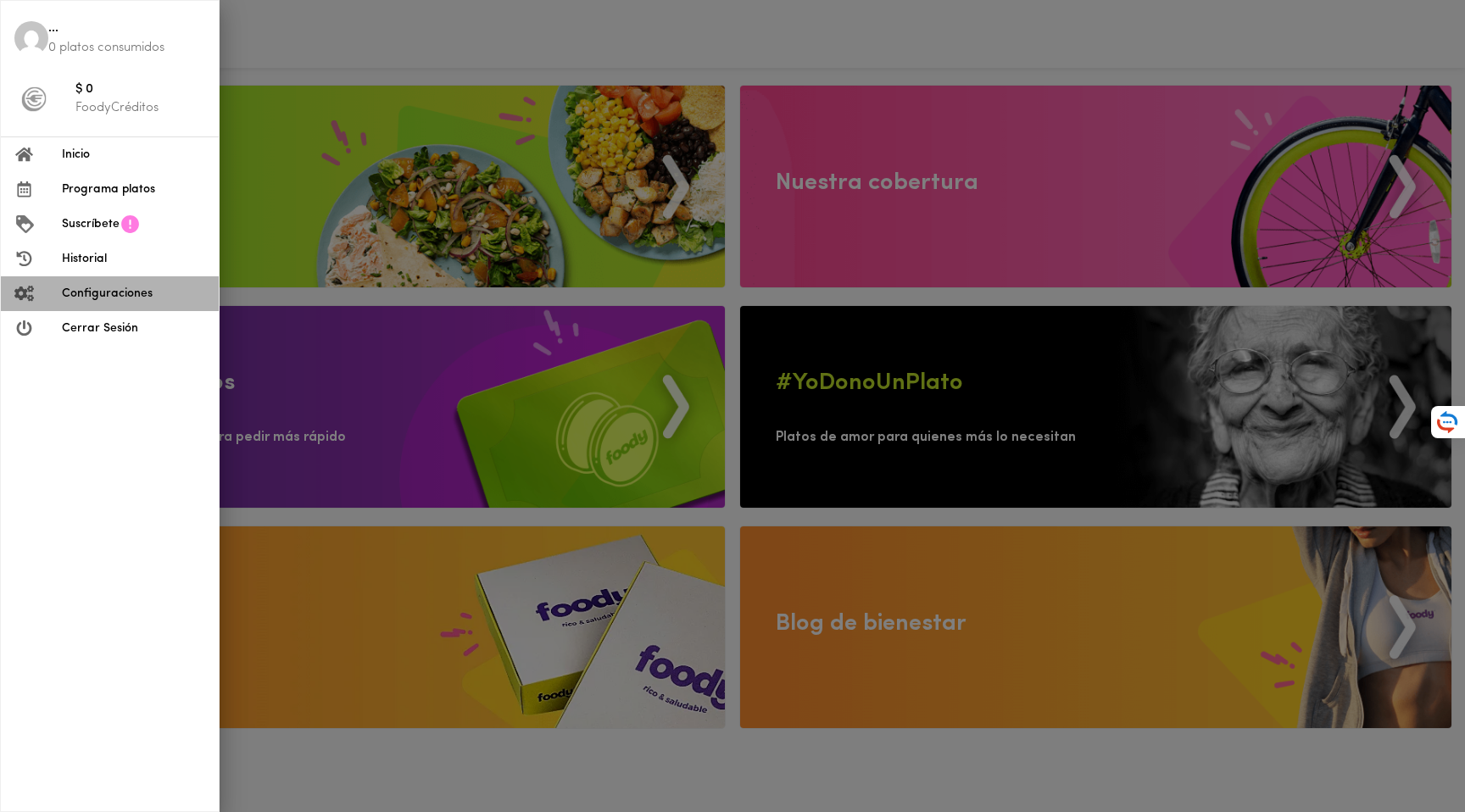
click at [93, 290] on span "Configuraciones" at bounding box center [134, 293] width 144 height 17
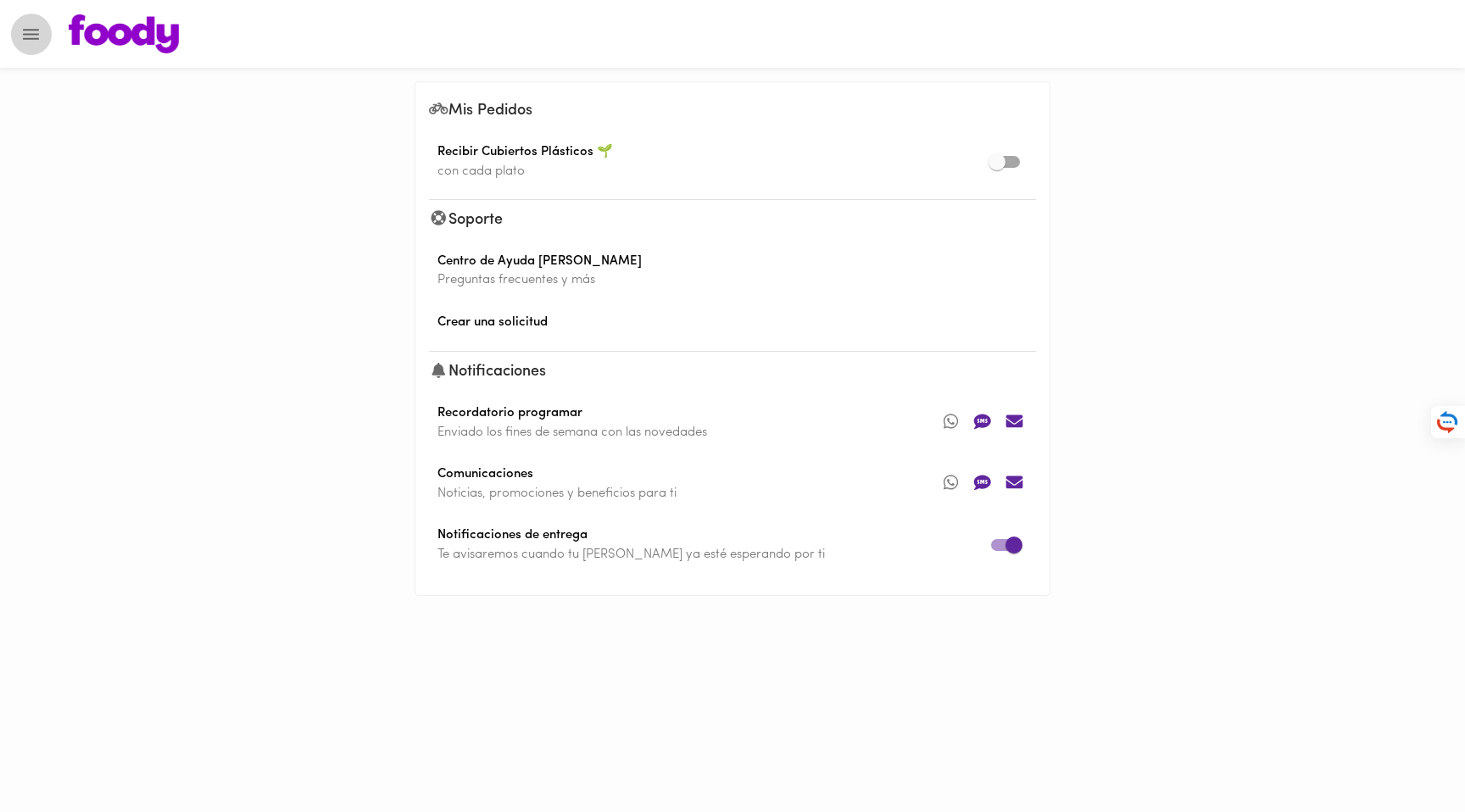
click at [39, 30] on icon "Menu" at bounding box center [31, 34] width 21 height 21
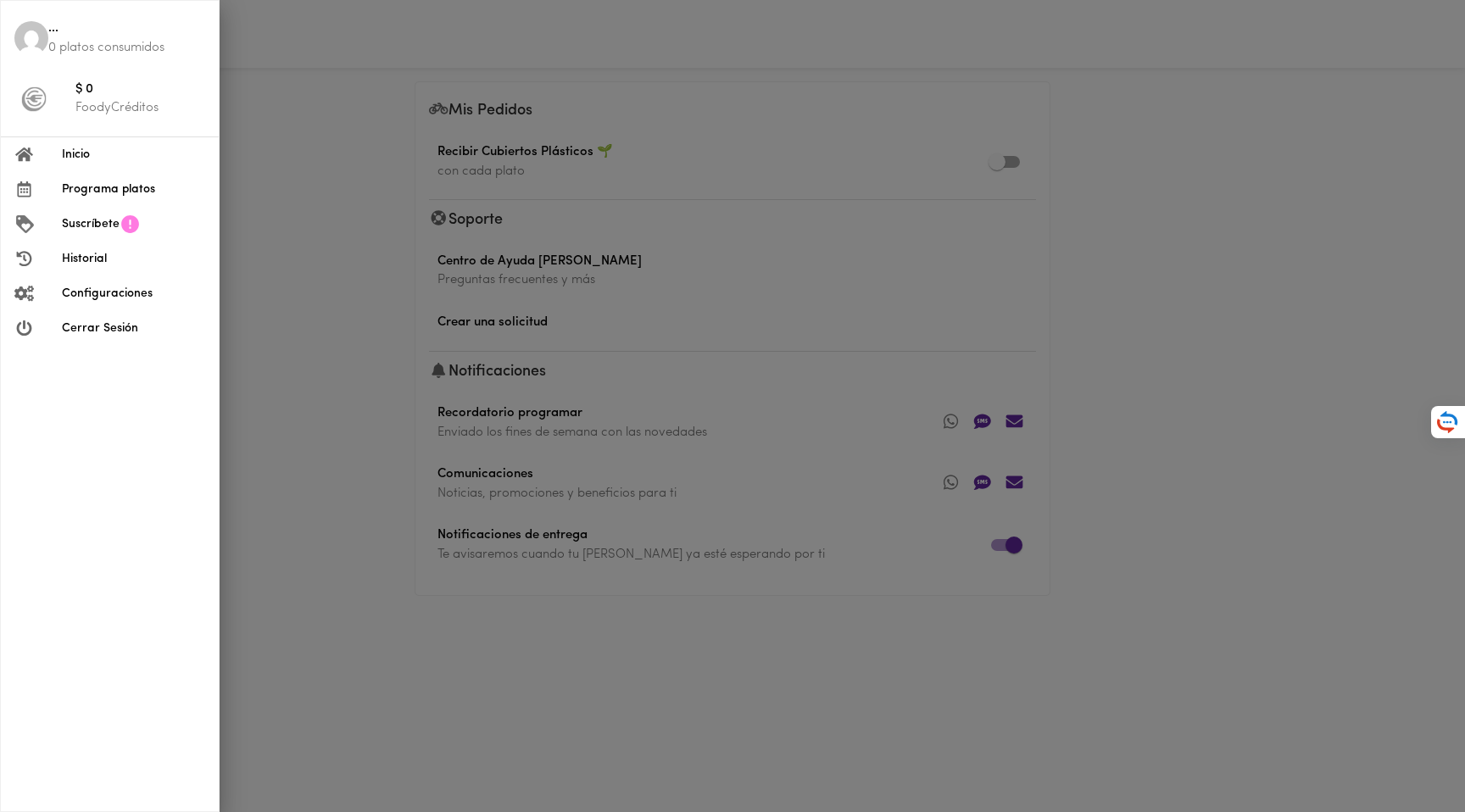
click at [92, 94] on span "$ 0" at bounding box center [141, 90] width 130 height 19
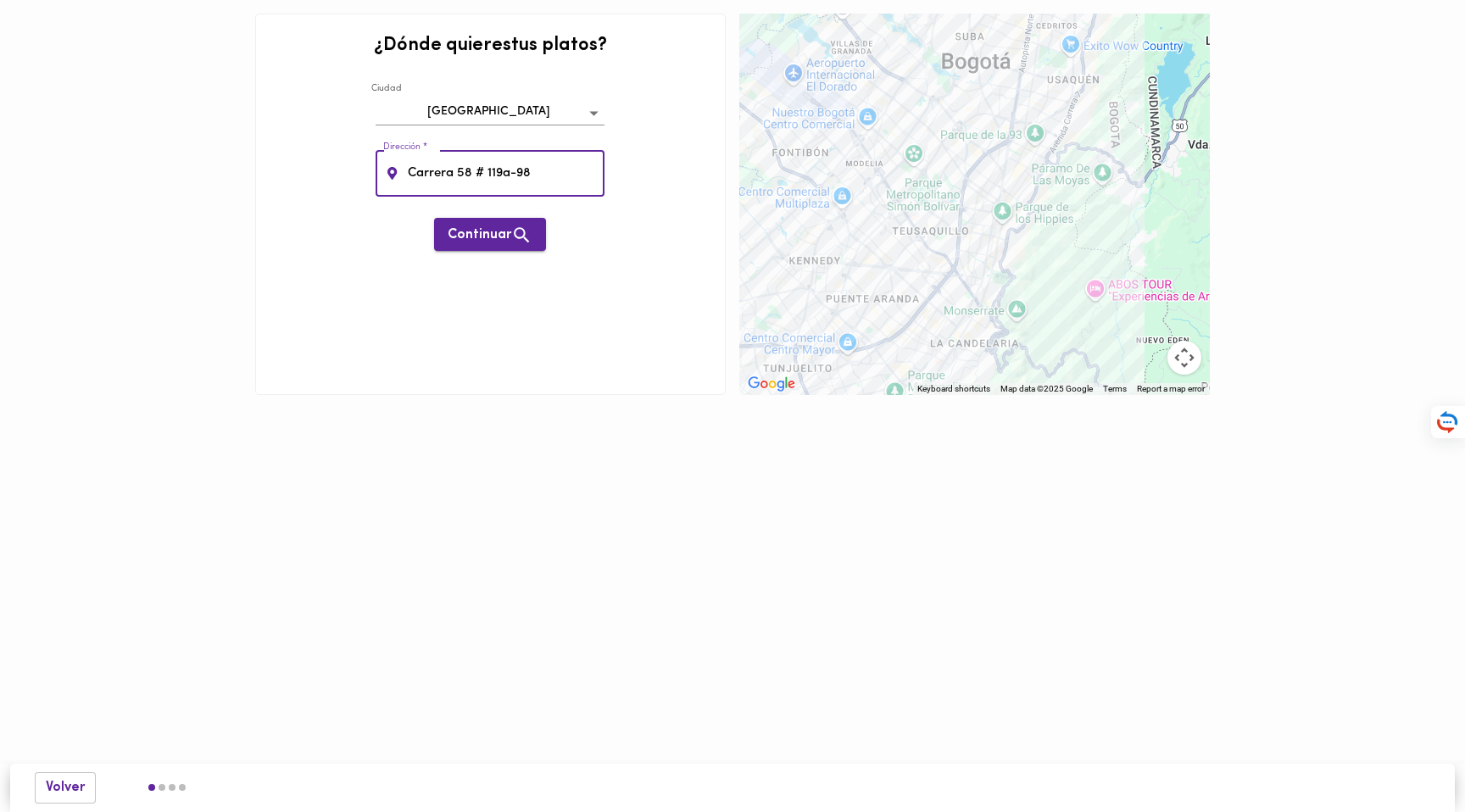
type input "Carrera 58 # 119a-98"
click at [490, 228] on span "Continuar" at bounding box center [490, 235] width 85 height 21
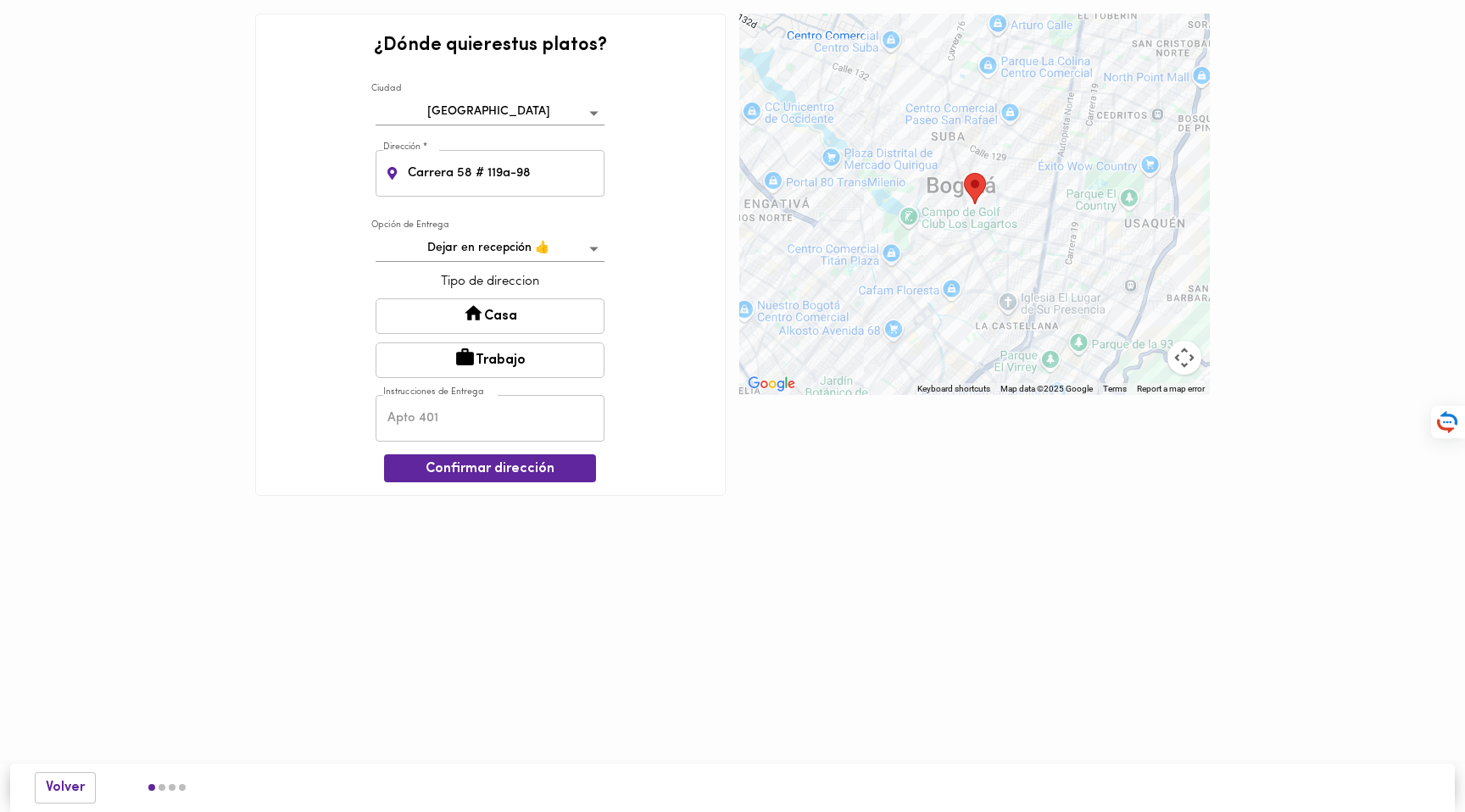
click at [527, 318] on button "Casa" at bounding box center [491, 316] width 229 height 36
click at [451, 412] on input "text" at bounding box center [491, 420] width 229 height 47
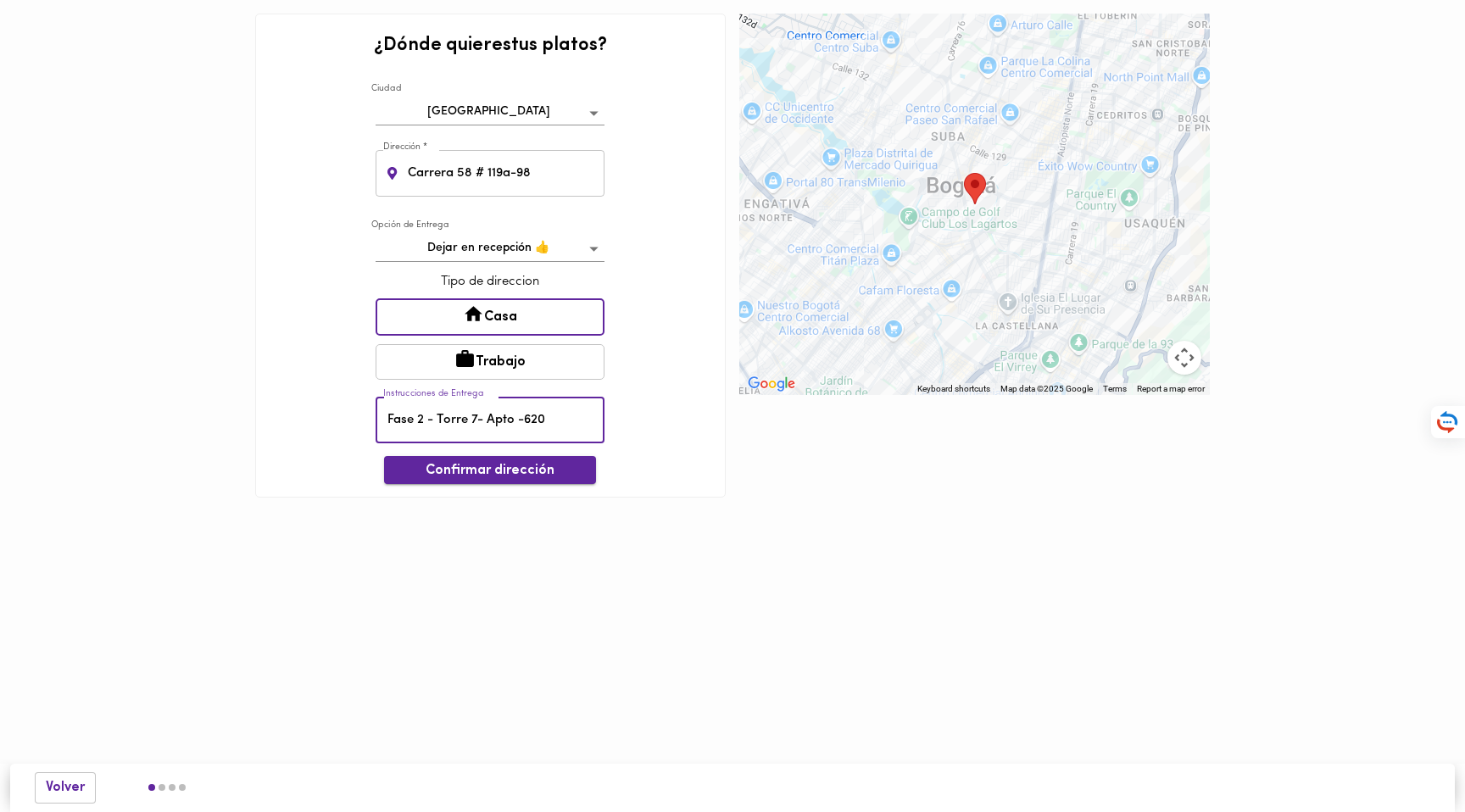
type input "Fase 2 - Torre 7- Apto -620"
click at [494, 471] on span "Confirmar dirección" at bounding box center [490, 471] width 185 height 17
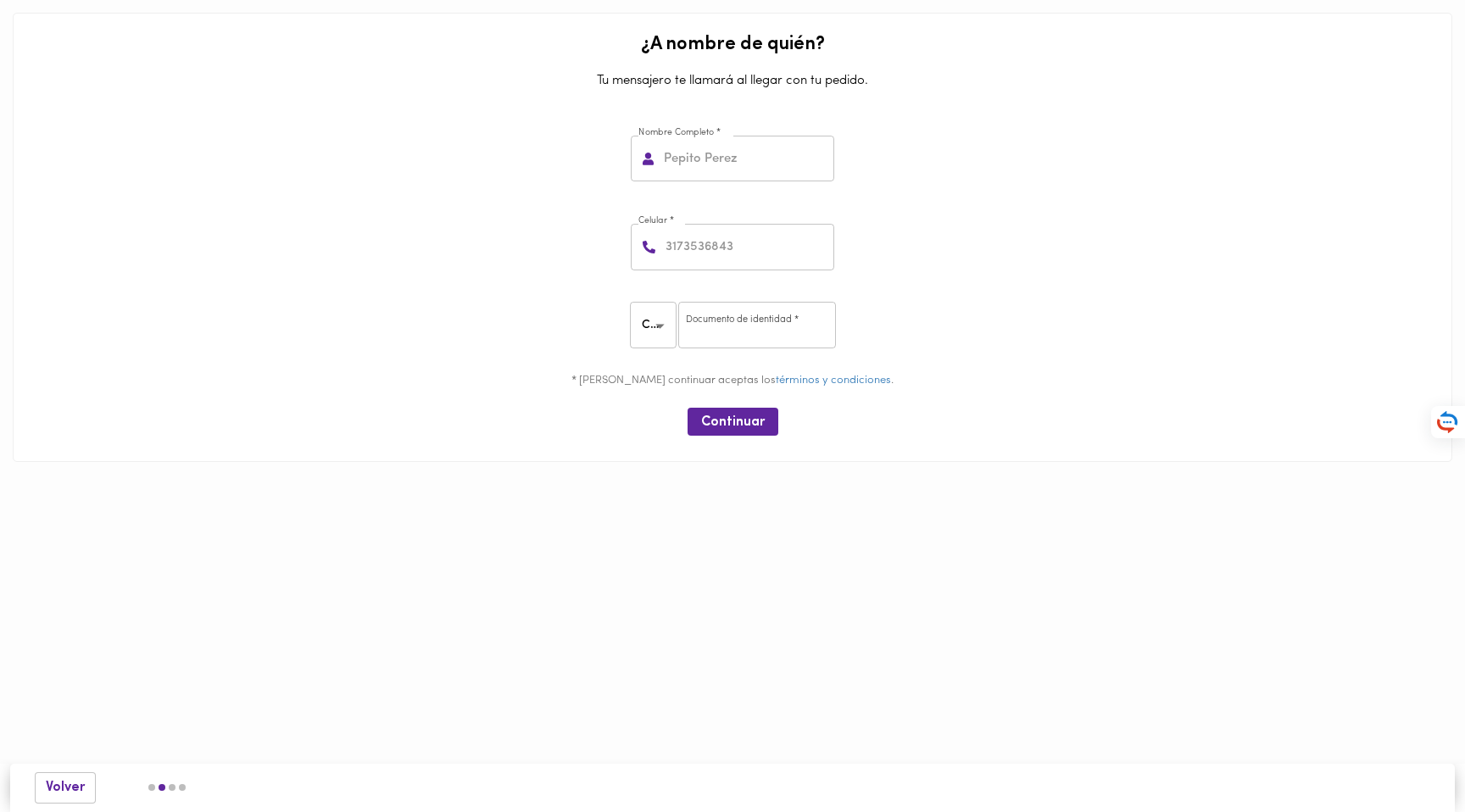
click at [732, 163] on input "text" at bounding box center [747, 159] width 174 height 47
type input "[PERSON_NAME]"
click at [740, 248] on input "number" at bounding box center [748, 247] width 172 height 47
type input "3132519428"
click at [668, 318] on body "¿A nombre de quién? Tu mensajero te llamará al llegar con tu pedido. Nombre Com…" at bounding box center [732, 256] width 1465 height 513
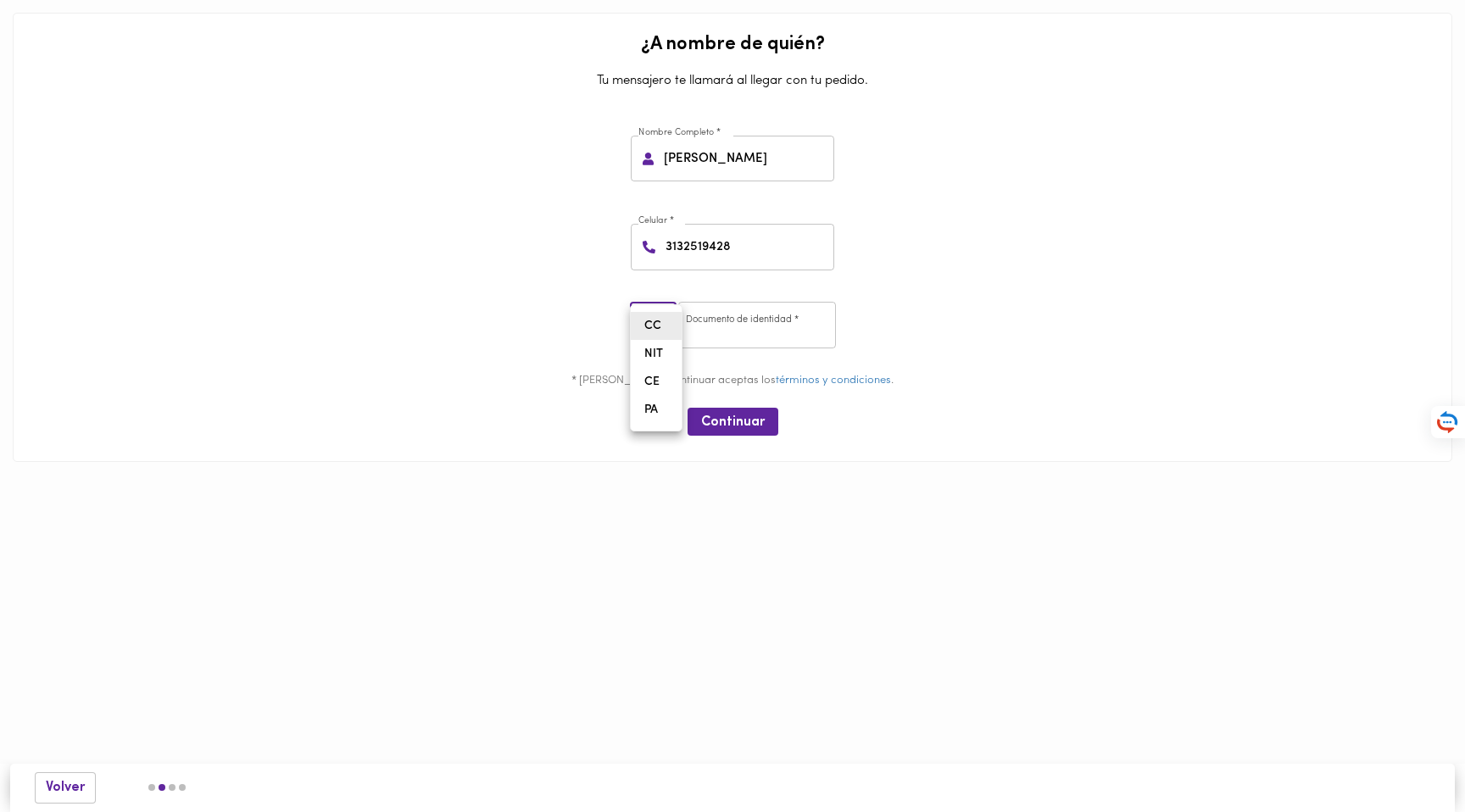
drag, startPoint x: 662, startPoint y: 330, endPoint x: 681, endPoint y: 325, distance: 19.6
click at [662, 330] on li "CC" at bounding box center [656, 325] width 51 height 28
click at [755, 318] on input "number" at bounding box center [757, 325] width 157 height 47
type input "80755380"
click at [714, 429] on span "Continuar" at bounding box center [732, 423] width 63 height 17
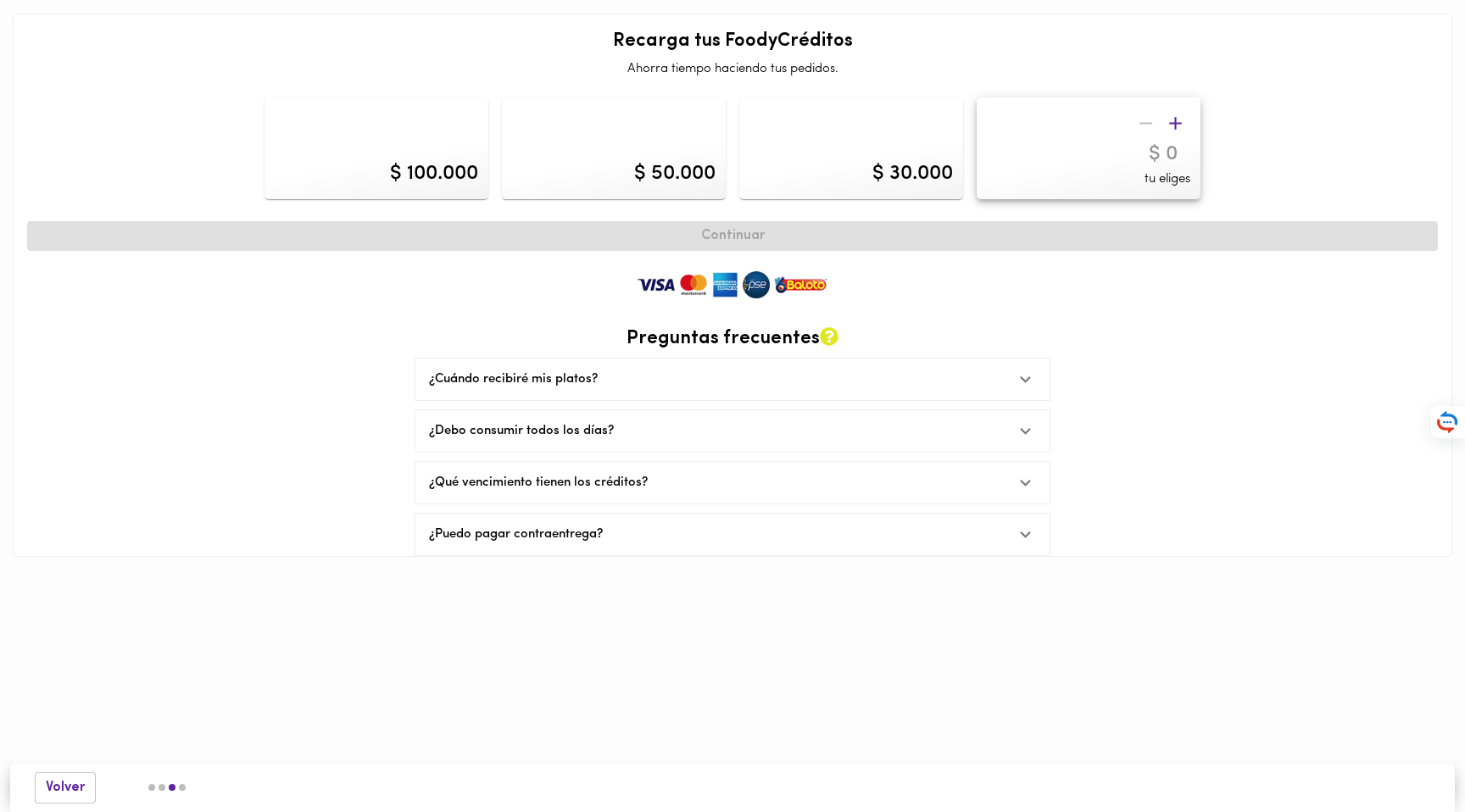
click at [521, 271] on div "Continuar Preguntas frecuentes ¿Cuándo recibiré mis platos? Tus platos serán en…" at bounding box center [732, 385] width 1411 height 344
click at [79, 782] on span "Volver" at bounding box center [65, 788] width 39 height 17
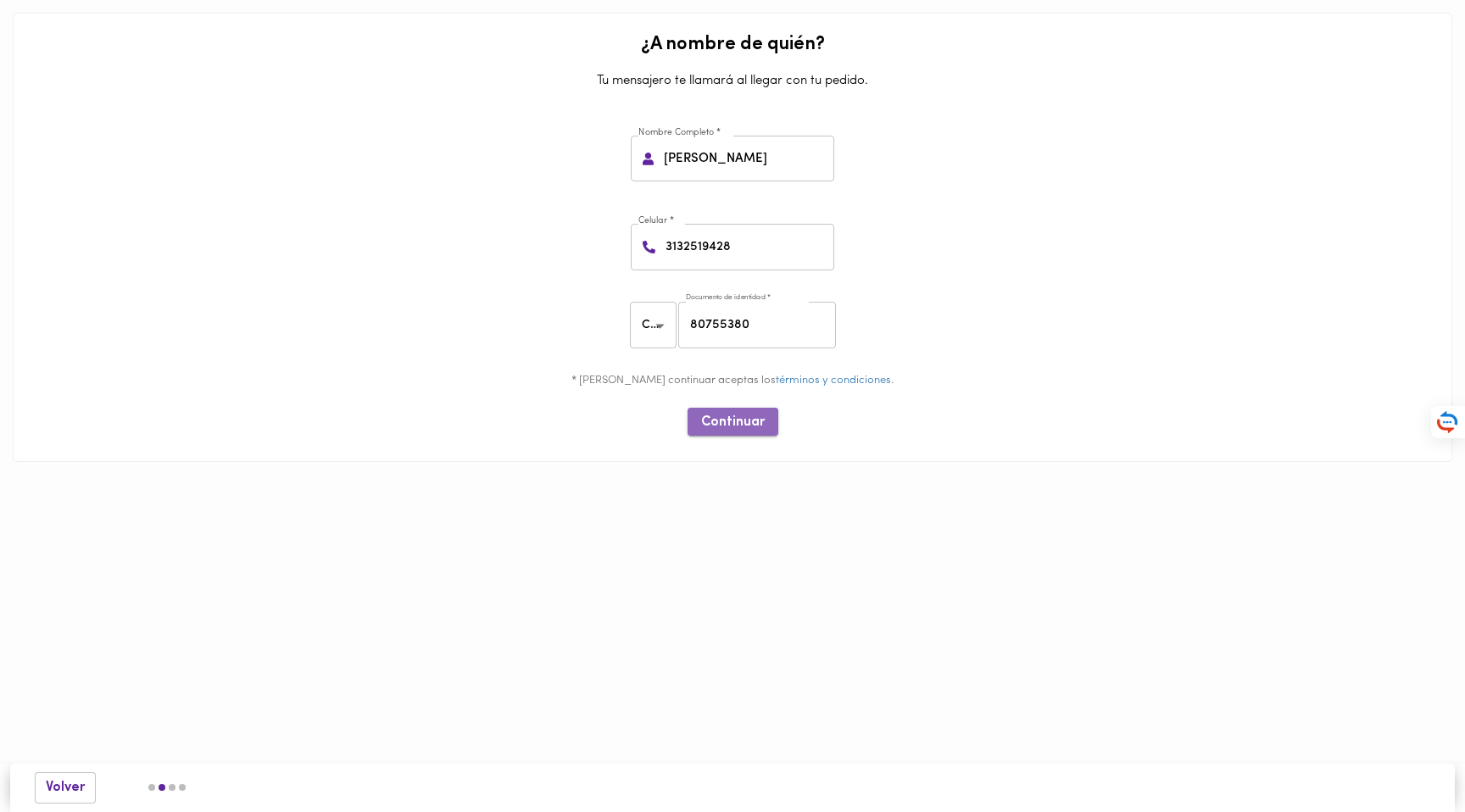
click at [757, 424] on span "Continuar" at bounding box center [732, 423] width 63 height 17
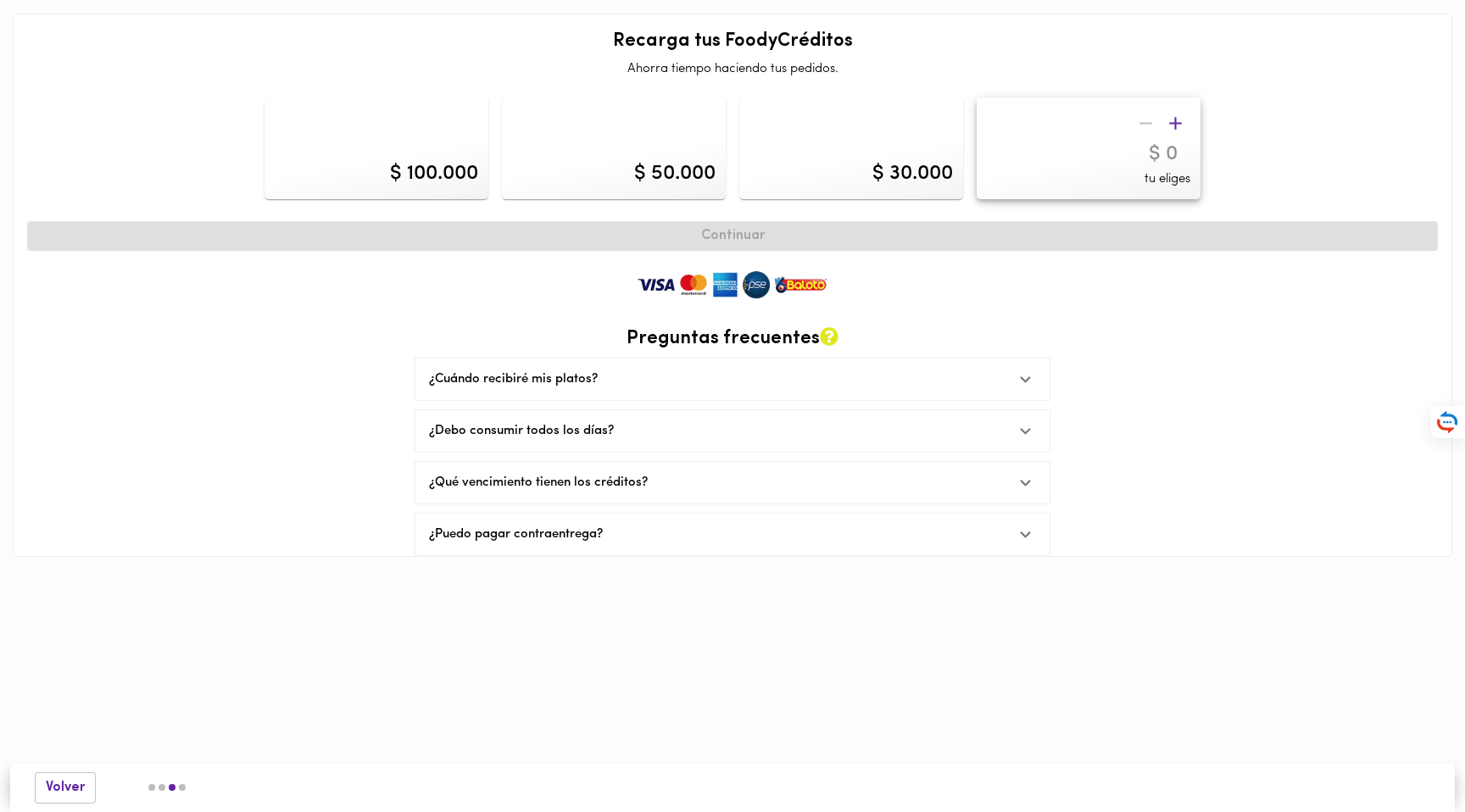
click at [813, 234] on div "Continuar Preguntas frecuentes ¿Cuándo recibiré mis platos? Tus platos serán en…" at bounding box center [732, 385] width 1411 height 344
click at [1143, 123] on div at bounding box center [1160, 123] width 59 height 30
click at [1180, 121] on icon "button" at bounding box center [1175, 123] width 21 height 21
type input "20000"
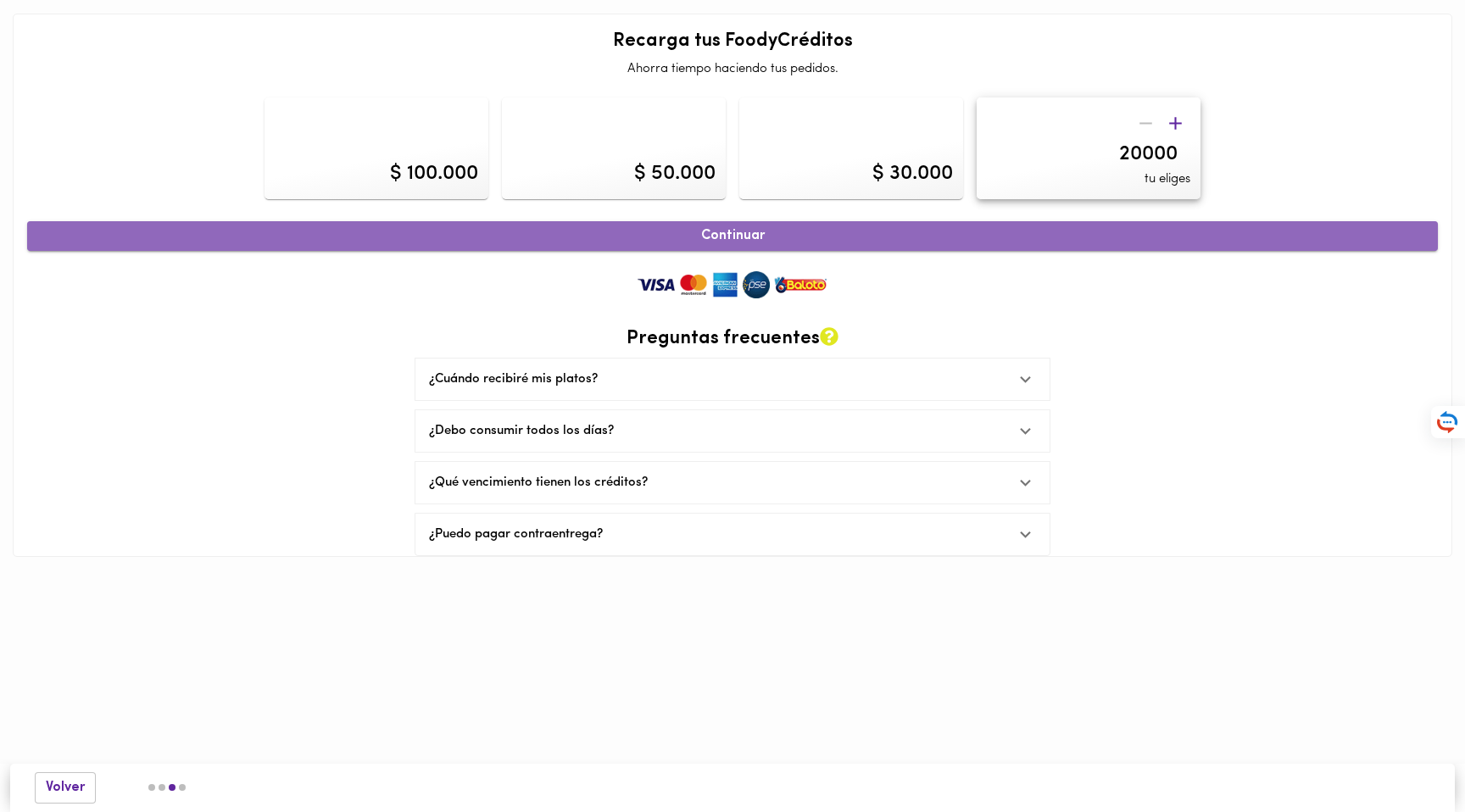
click at [817, 240] on span "Continuar" at bounding box center [732, 236] width 1374 height 17
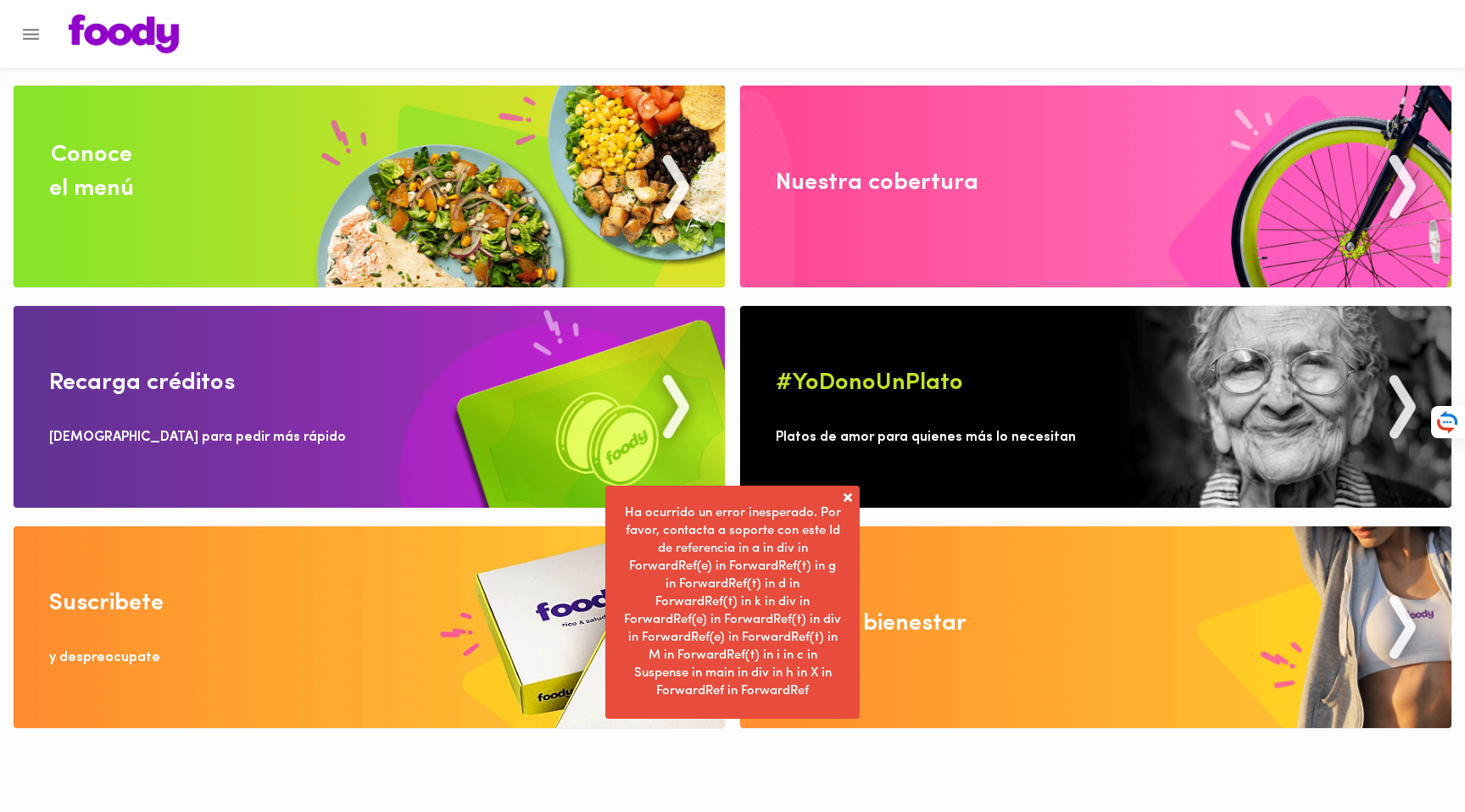
click at [40, 31] on icon "Menu" at bounding box center [31, 34] width 21 height 21
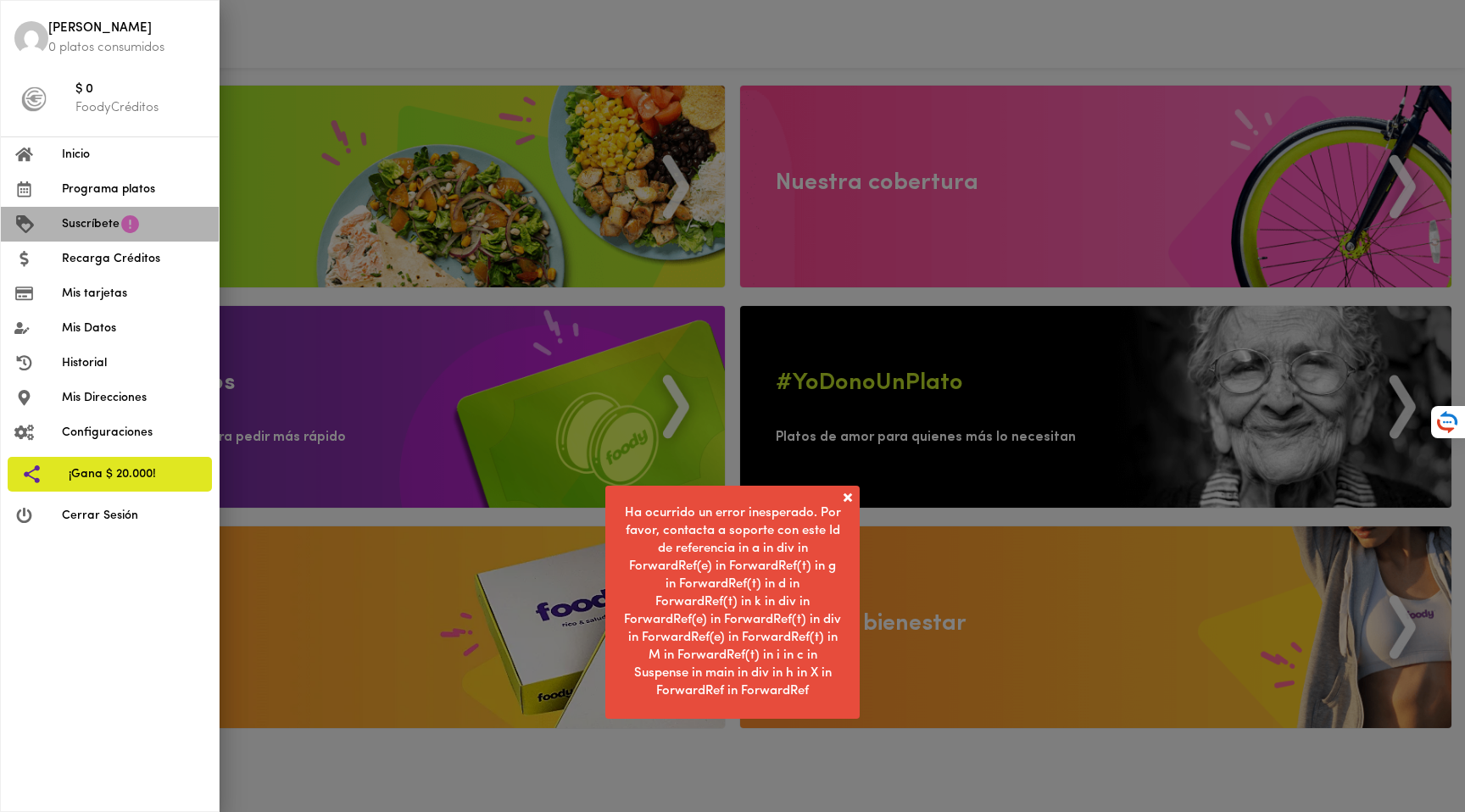
click at [102, 220] on span "Suscríbete" at bounding box center [90, 224] width 57 height 17
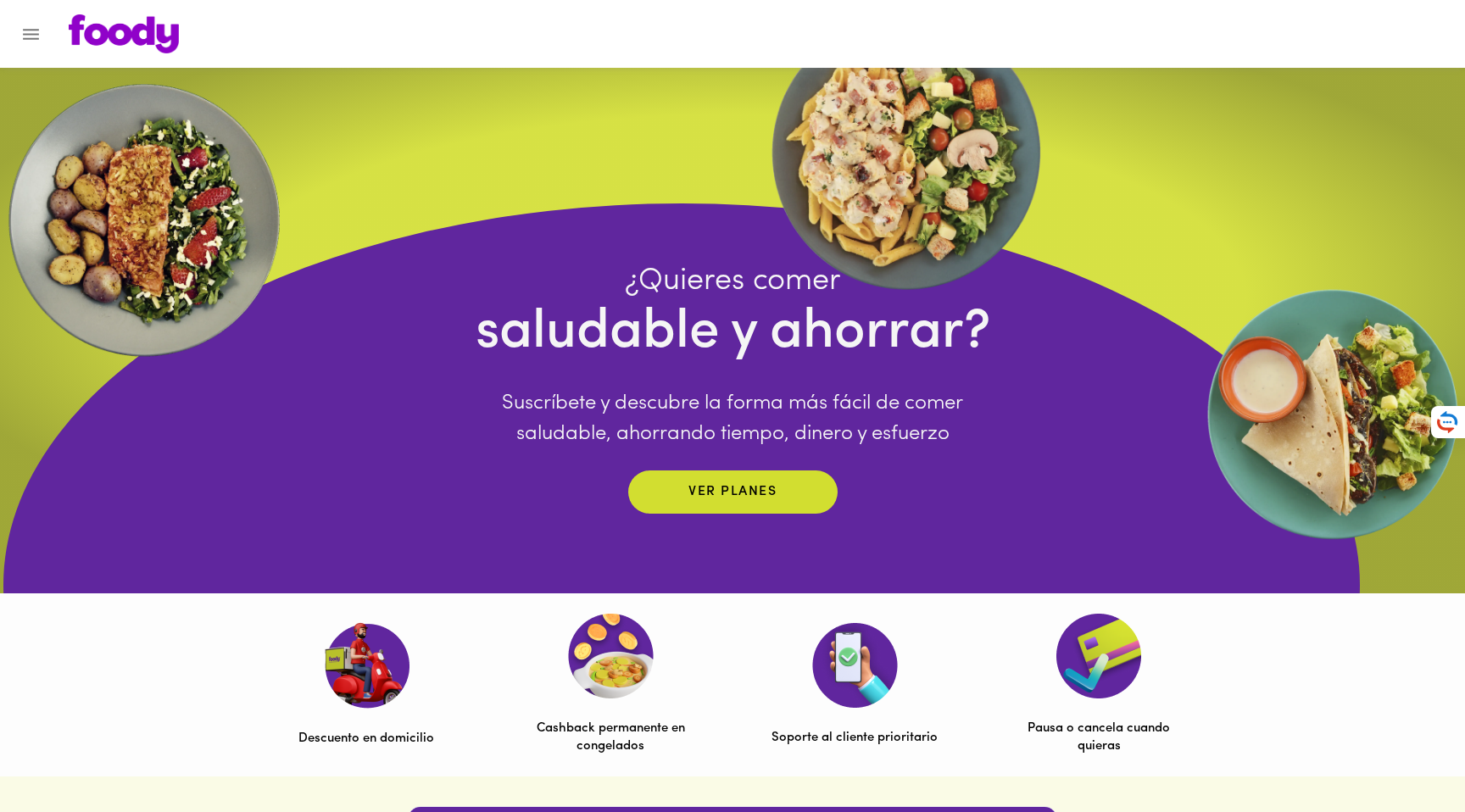
click at [26, 44] on icon "Menu" at bounding box center [31, 34] width 21 height 21
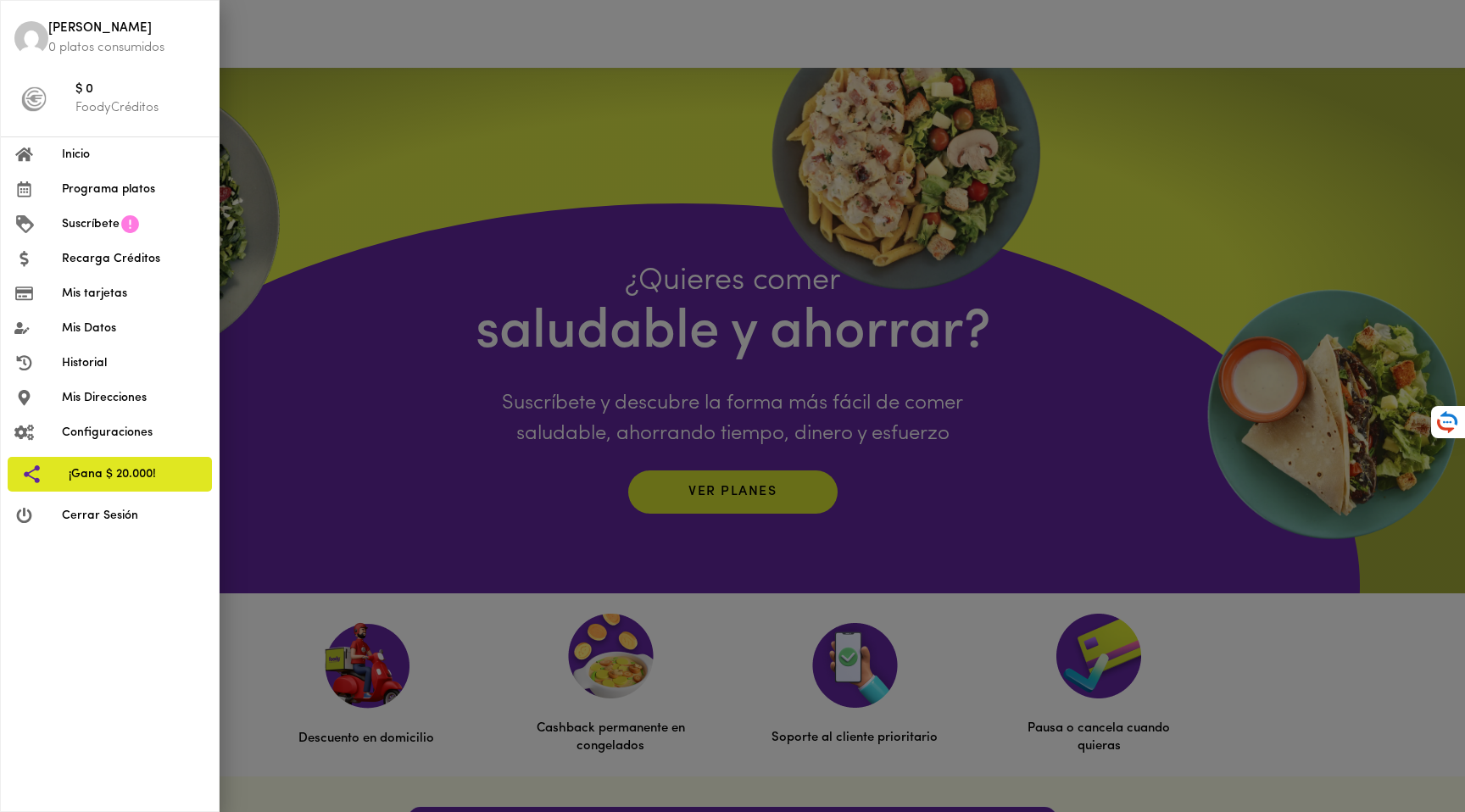
click at [91, 259] on span "Recarga Créditos" at bounding box center [134, 258] width 144 height 17
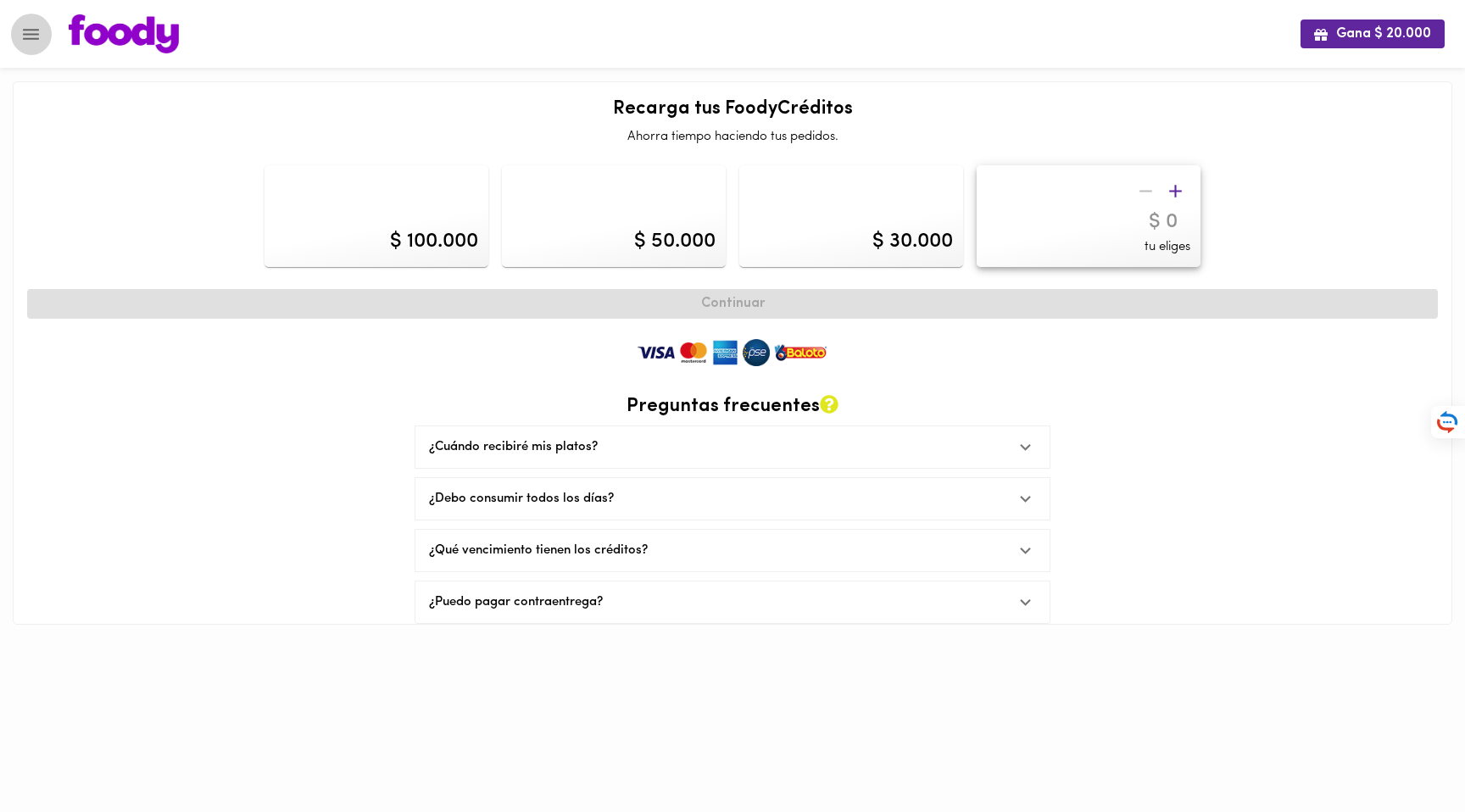
click at [32, 42] on icon "Menu" at bounding box center [31, 34] width 21 height 21
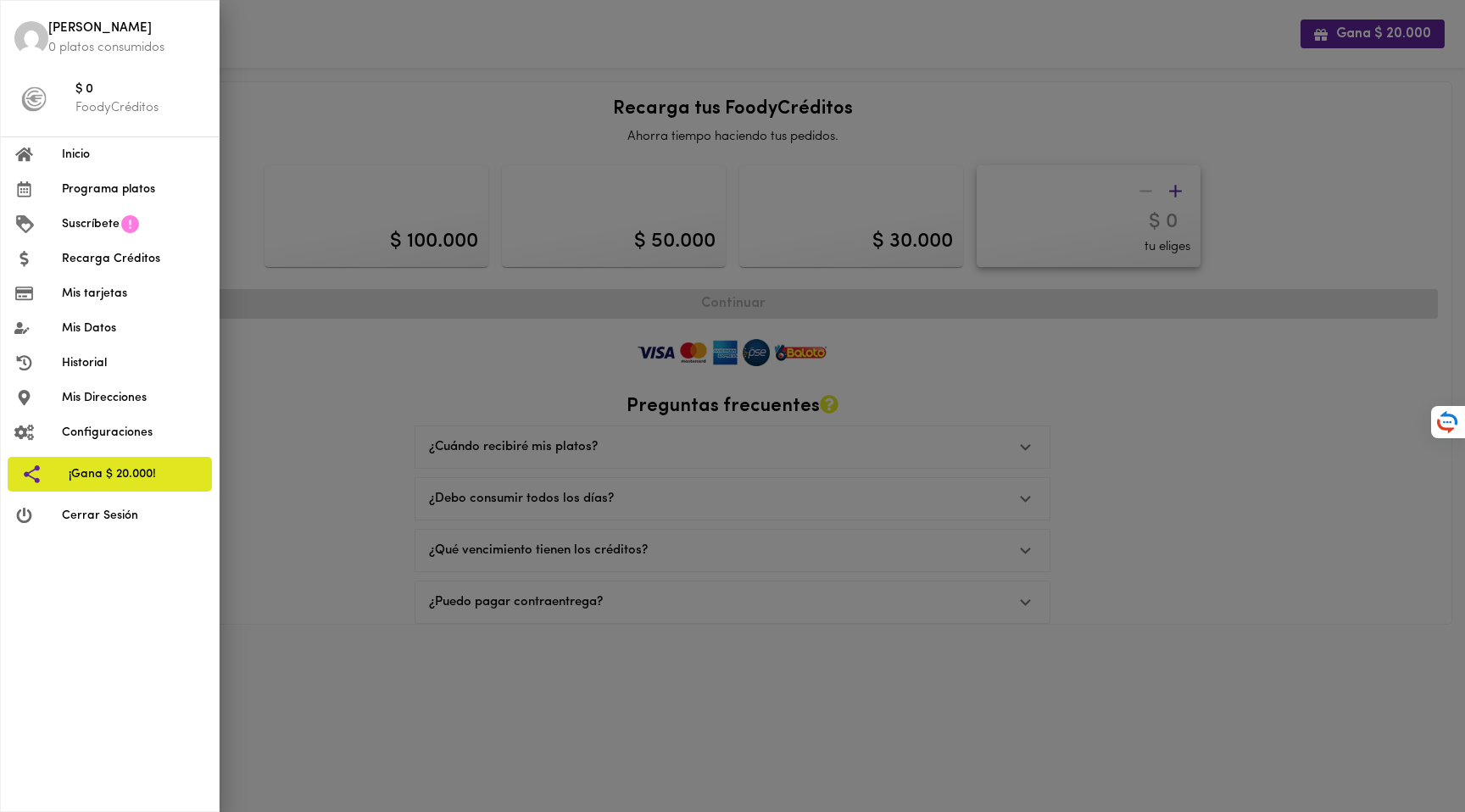
click at [94, 390] on span "Mis Direcciones" at bounding box center [134, 398] width 144 height 17
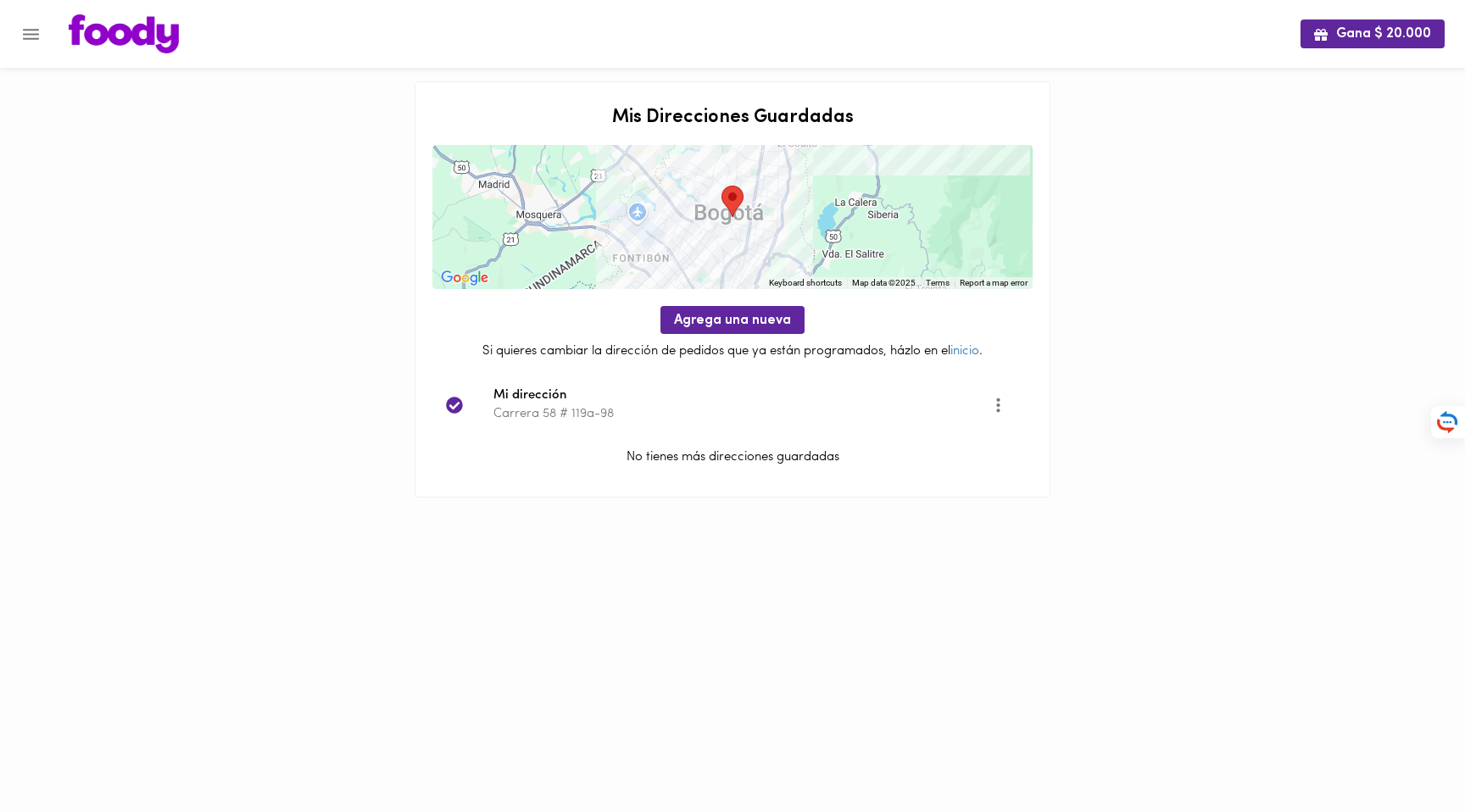
click at [27, 43] on icon "Menu" at bounding box center [31, 34] width 21 height 21
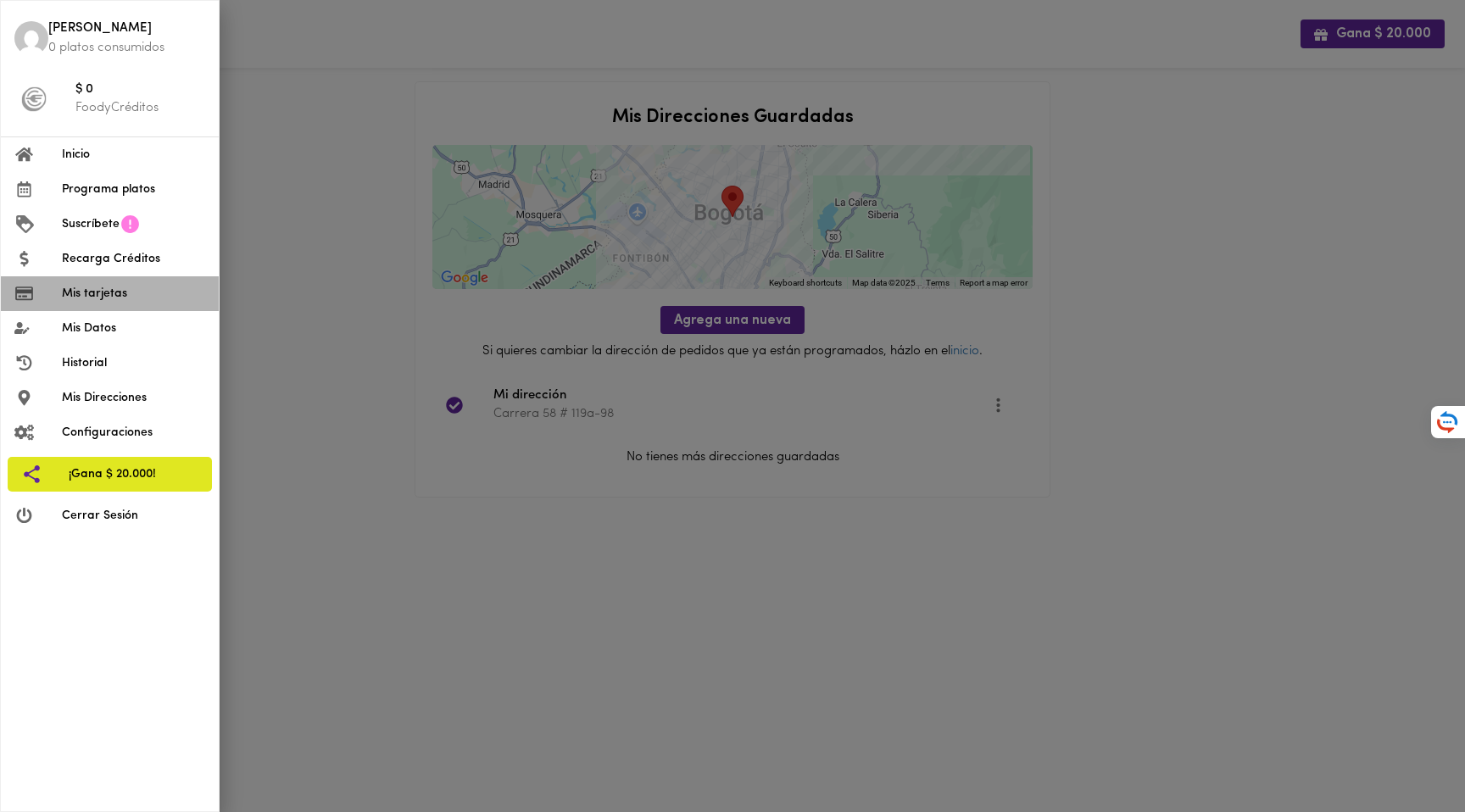
click at [93, 286] on span "Mis tarjetas" at bounding box center [134, 293] width 144 height 17
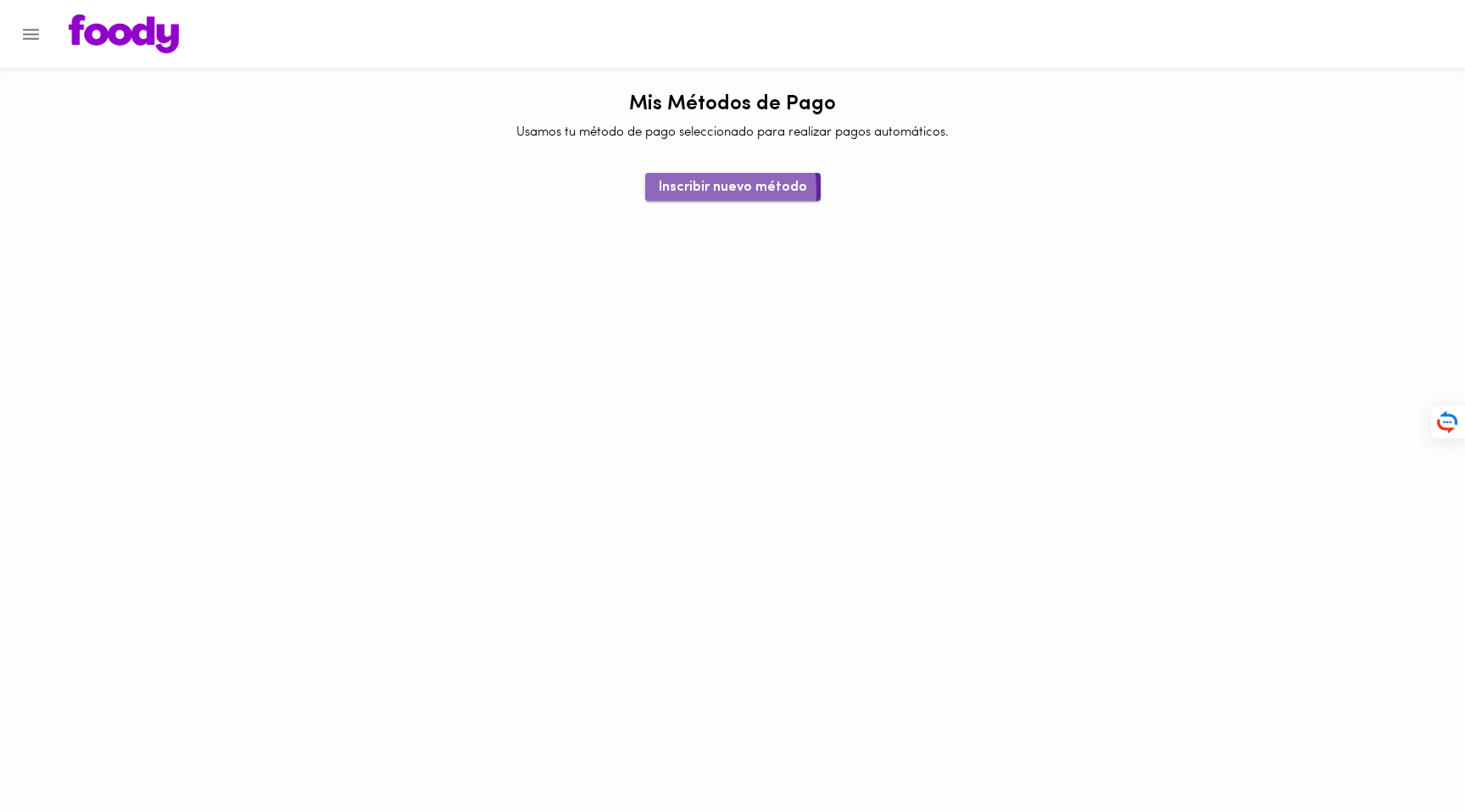
click at [689, 191] on span "Inscribir nuevo método" at bounding box center [732, 187] width 149 height 17
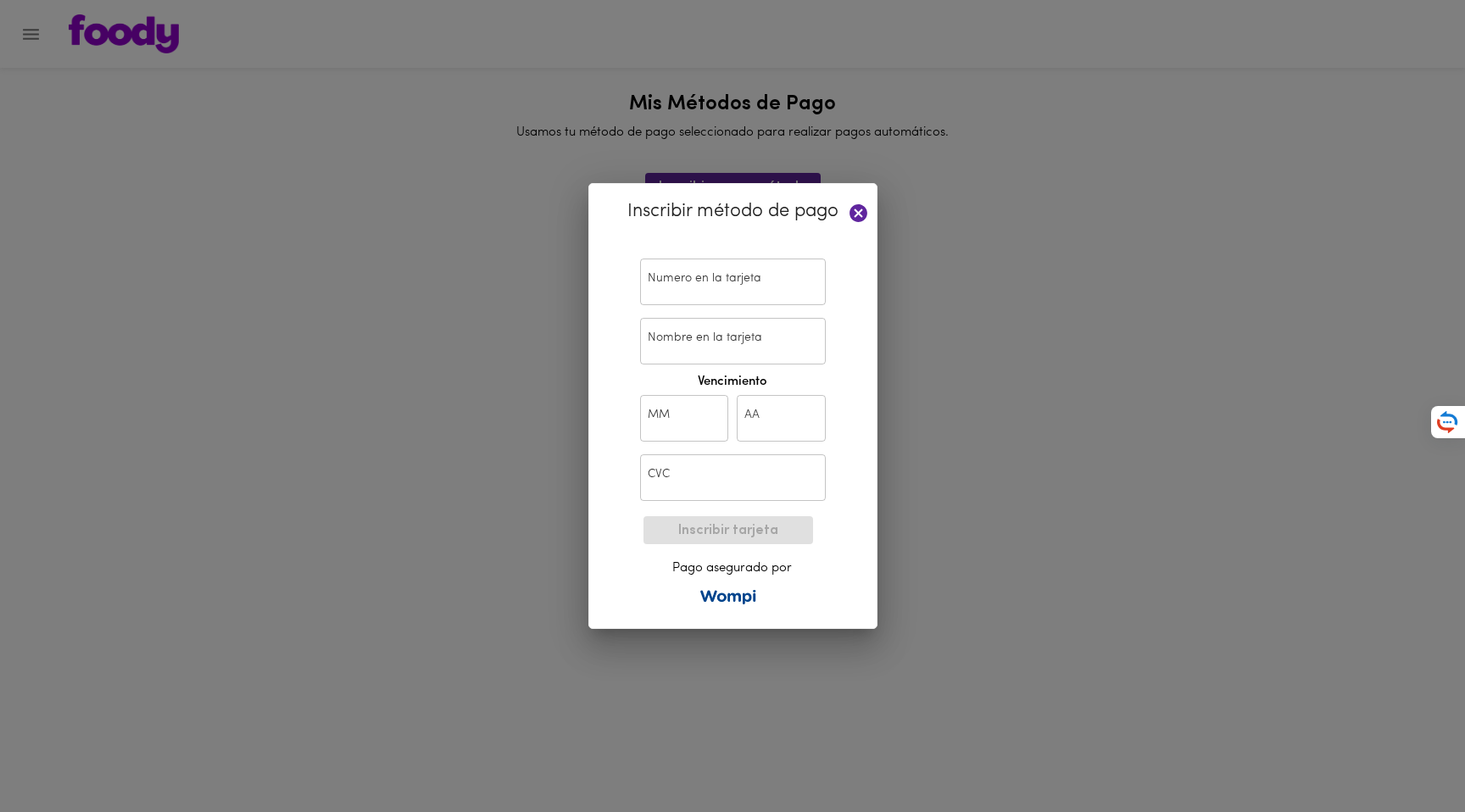
click at [701, 284] on input "text" at bounding box center [732, 282] width 186 height 47
drag, startPoint x: 687, startPoint y: 295, endPoint x: 677, endPoint y: 291, distance: 10.8
click at [686, 295] on input "text" at bounding box center [732, 282] width 186 height 47
click at [666, 284] on input "text" at bounding box center [732, 282] width 186 height 47
paste input "[CREDIT_CARD_NUMBER]"
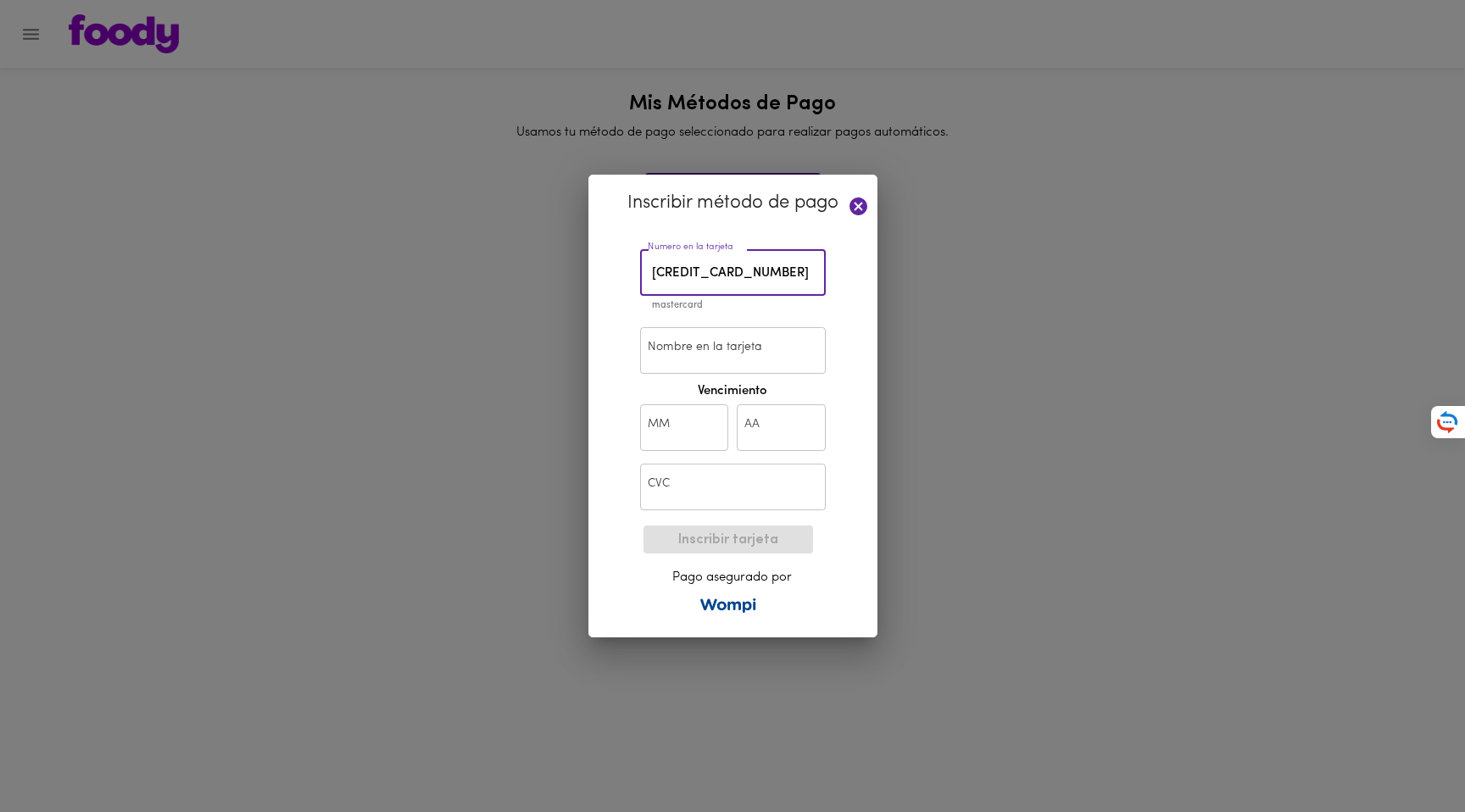
type input "[CREDIT_CARD_NUMBER]"
click at [668, 346] on input "Nombre en la tarjeta" at bounding box center [732, 351] width 186 height 47
type input "[PERSON_NAME]"
click at [679, 424] on input "text" at bounding box center [685, 427] width 89 height 47
click at [687, 423] on input "text" at bounding box center [685, 427] width 89 height 47
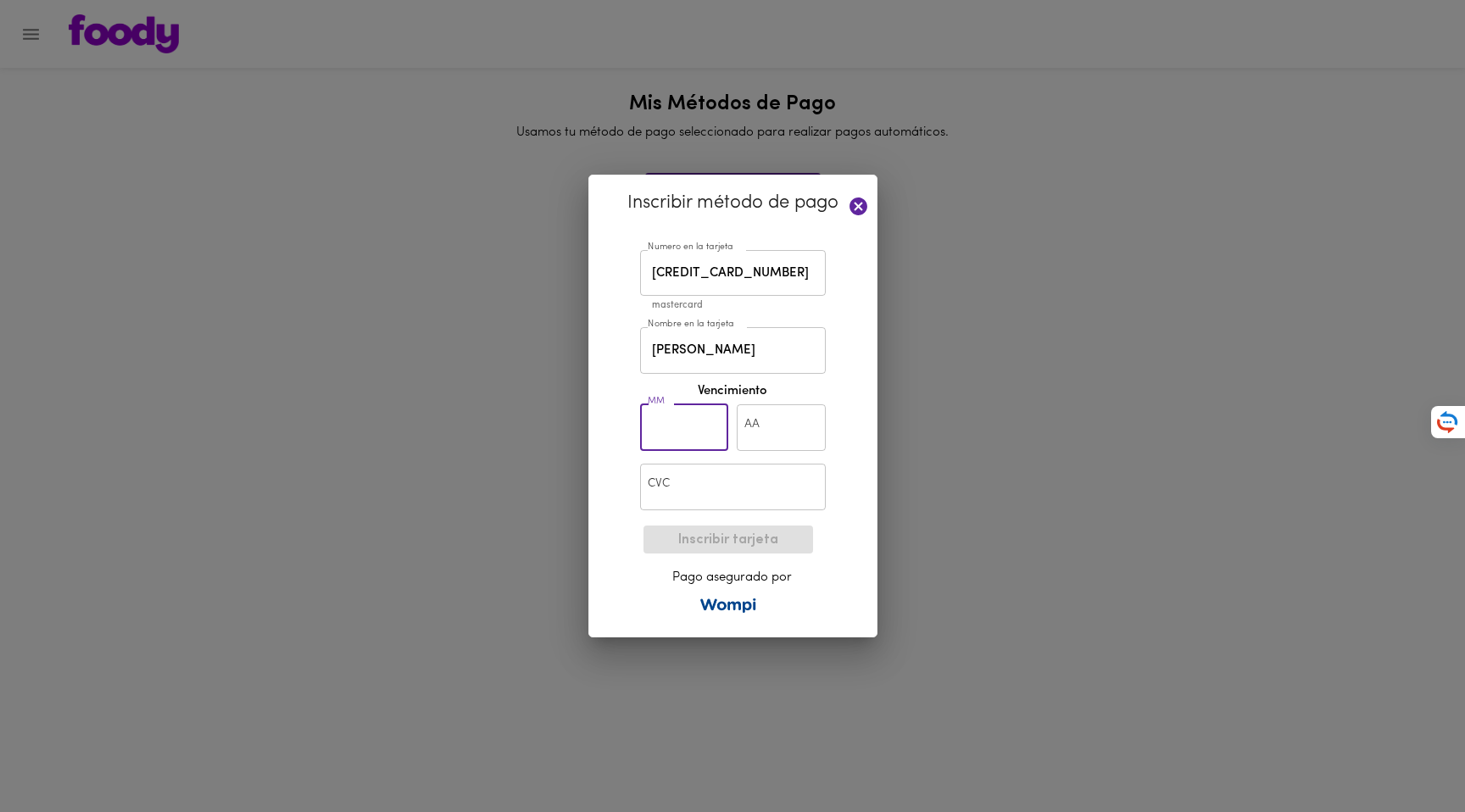
click at [669, 427] on input "text" at bounding box center [685, 427] width 89 height 47
click at [670, 427] on input "text" at bounding box center [685, 427] width 89 height 47
type input "09"
click at [775, 427] on input "text" at bounding box center [782, 427] width 89 height 47
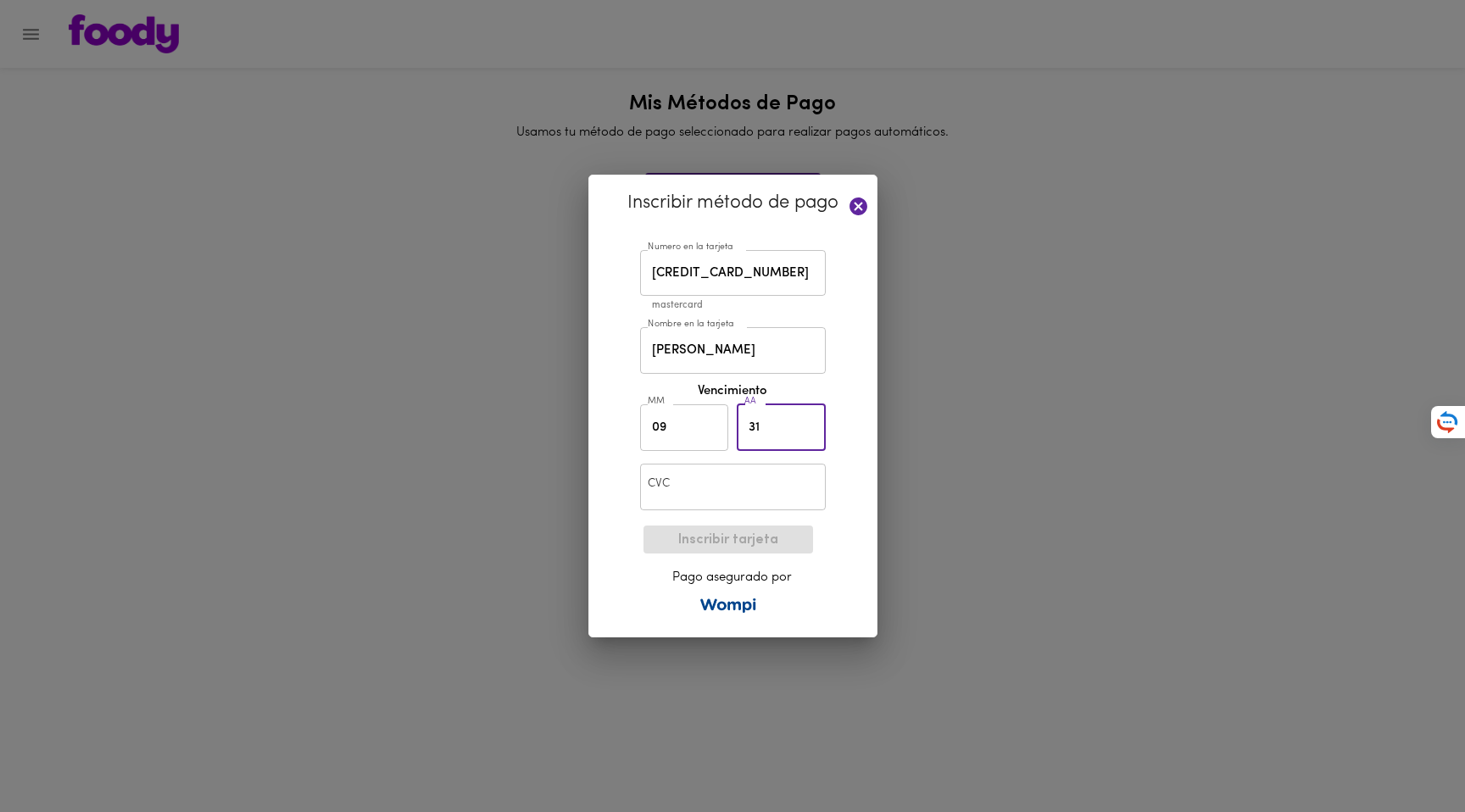
type input "31"
click at [693, 490] on input "text" at bounding box center [732, 487] width 186 height 47
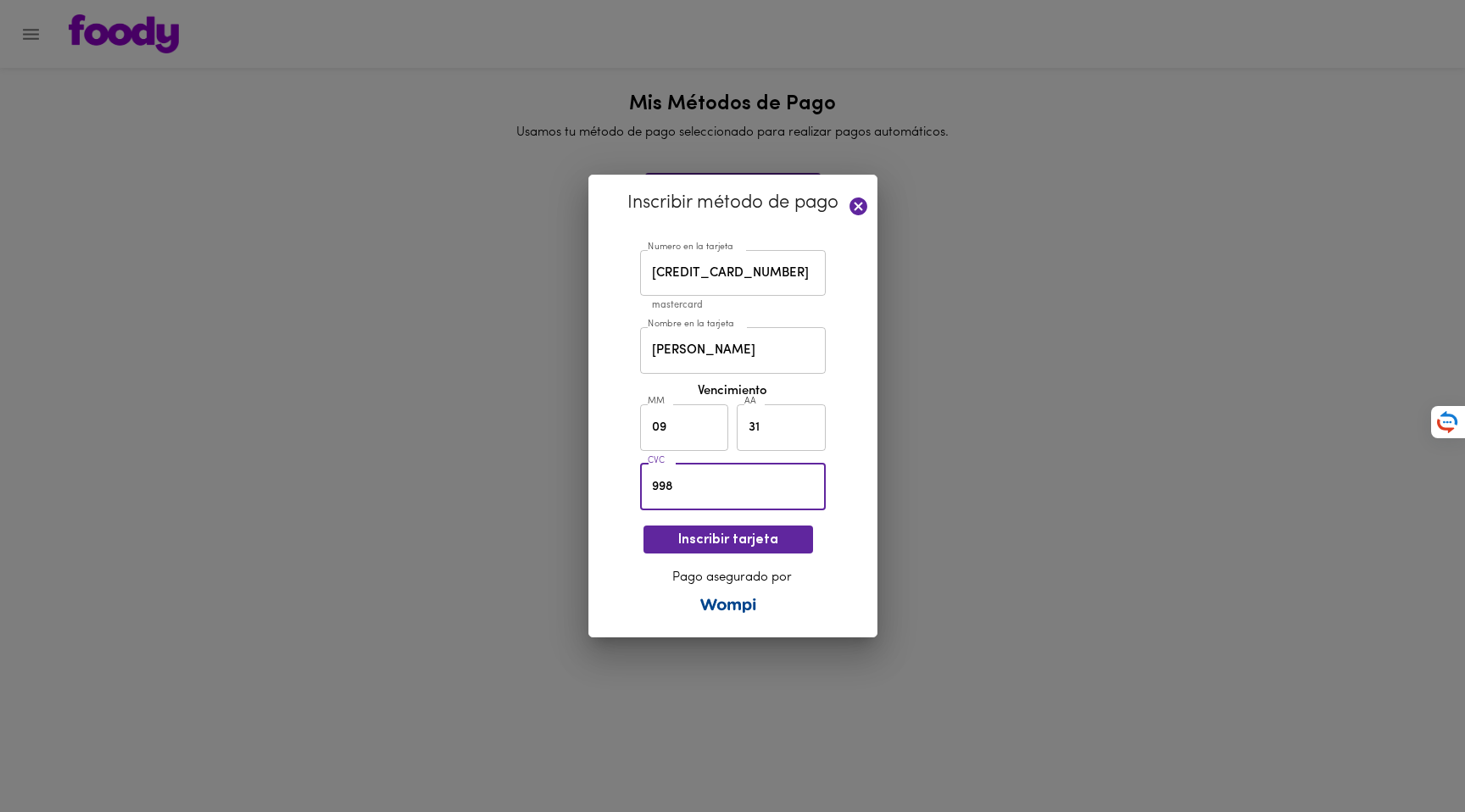
click at [716, 483] on input "998" at bounding box center [732, 487] width 186 height 47
type input "998"
click at [728, 541] on span "Inscribir tarjeta" at bounding box center [728, 540] width 143 height 17
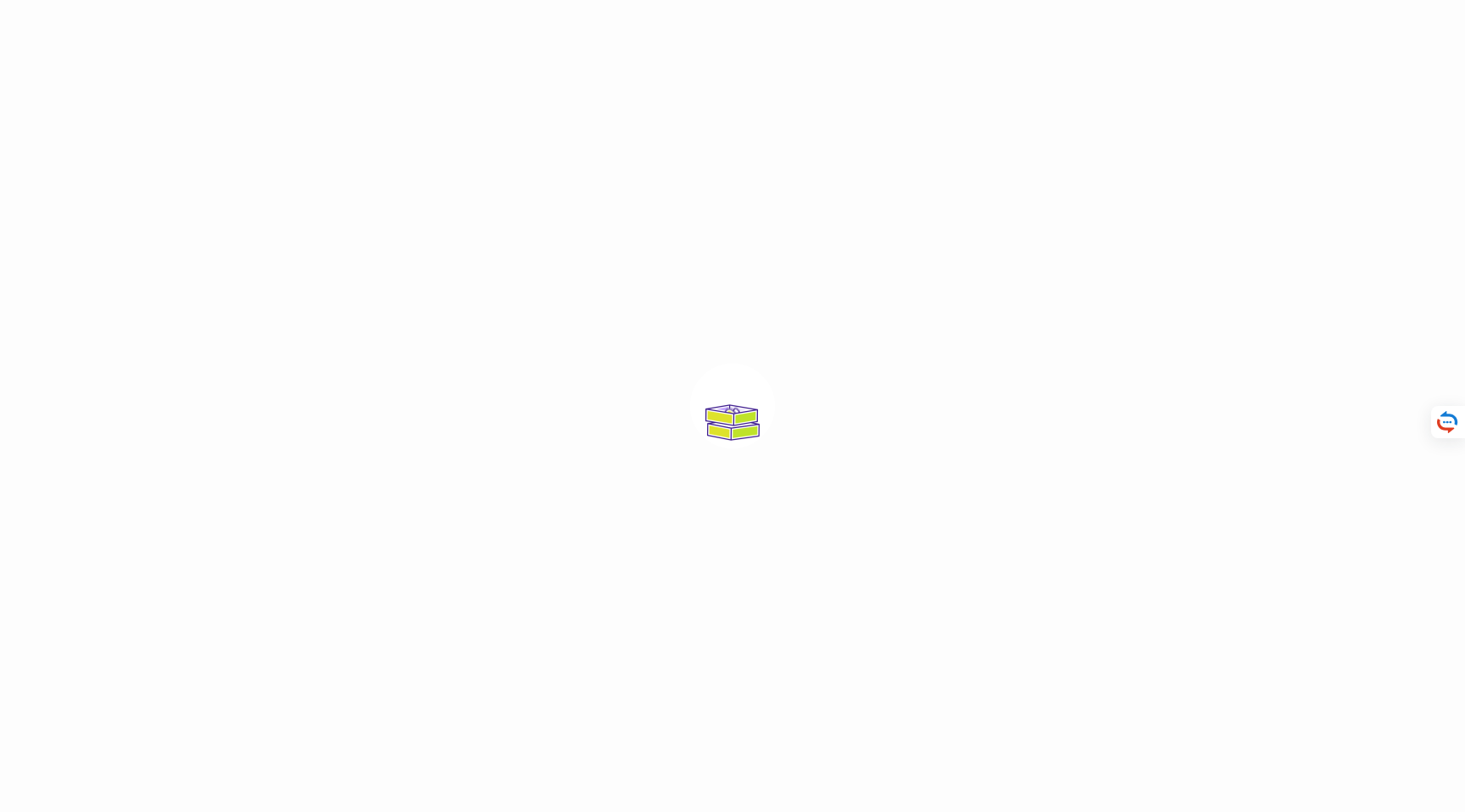
click at [344, 118] on div at bounding box center [732, 406] width 1465 height 812
